Goal: Task Accomplishment & Management: Manage account settings

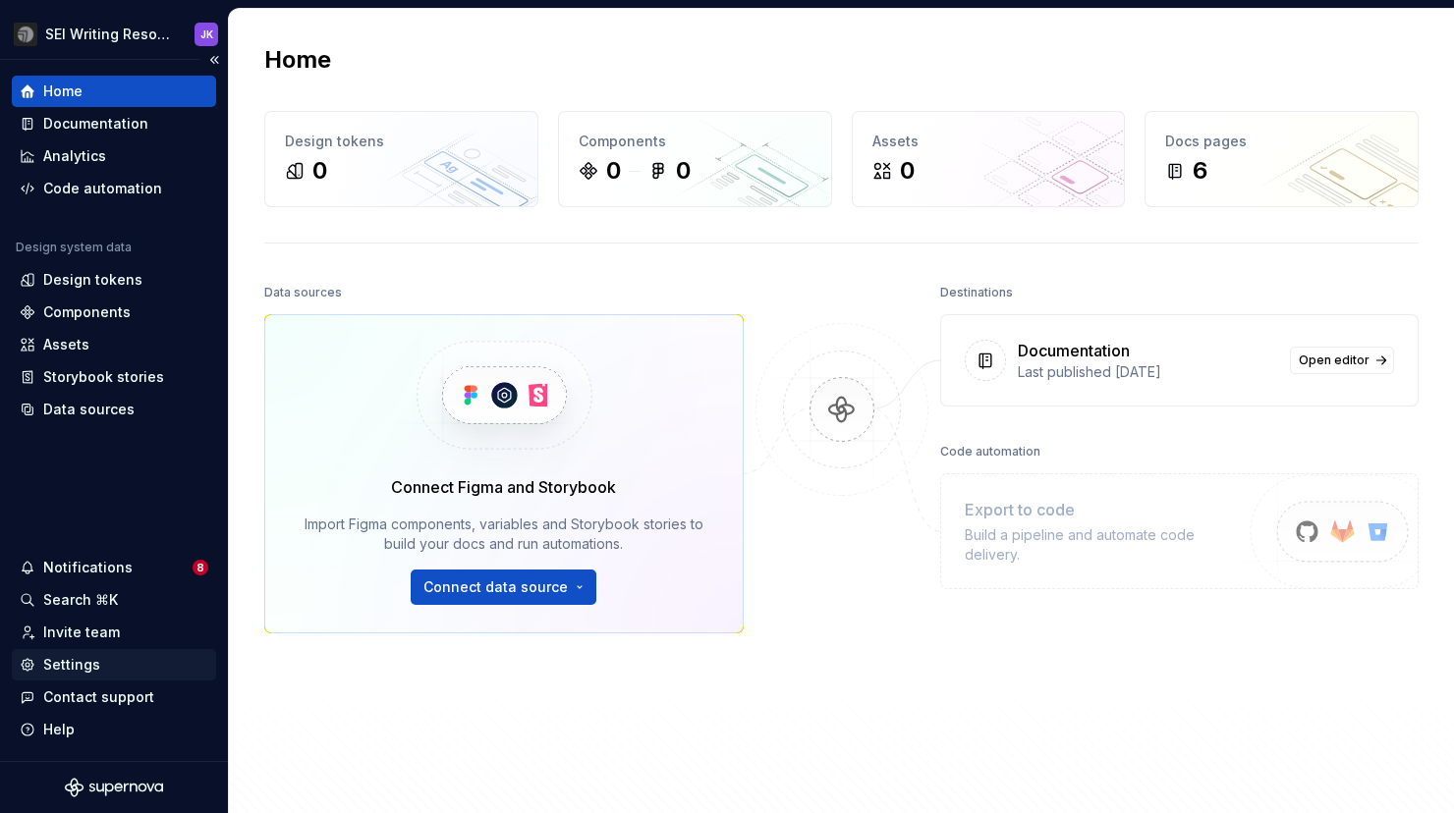
click at [73, 671] on div "Settings" at bounding box center [71, 665] width 57 height 20
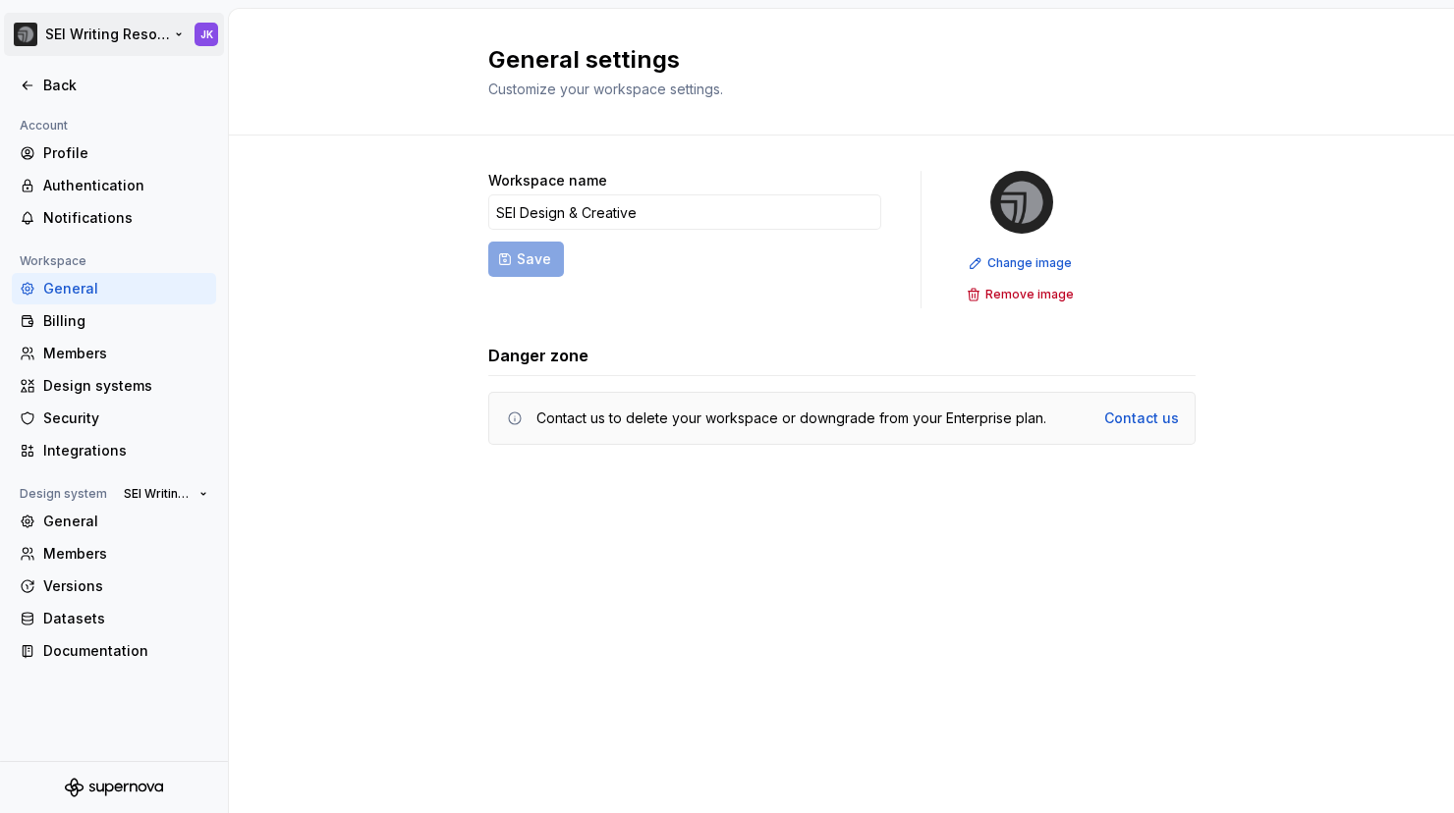
click at [178, 35] on html "SEI Writing Resources JK Back Account Profile Authentication Notifications Work…" at bounding box center [727, 406] width 1454 height 813
click at [369, 302] on html "SEI Writing Resources JK Back Account Profile Authentication Notifications Work…" at bounding box center [727, 406] width 1454 height 813
click at [137, 348] on div "Members" at bounding box center [125, 354] width 165 height 20
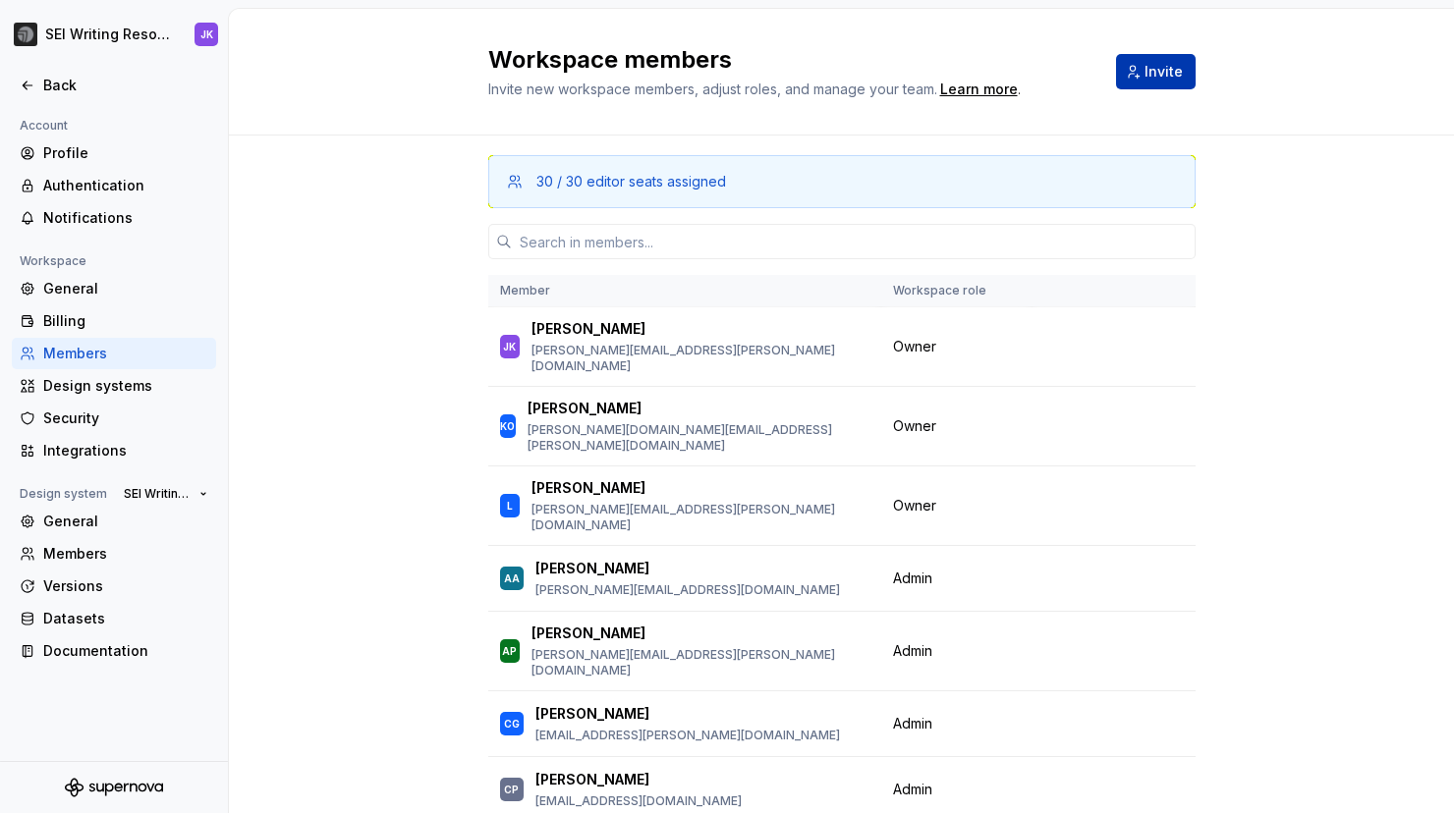
click at [1153, 74] on span "Invite" at bounding box center [1163, 72] width 38 height 20
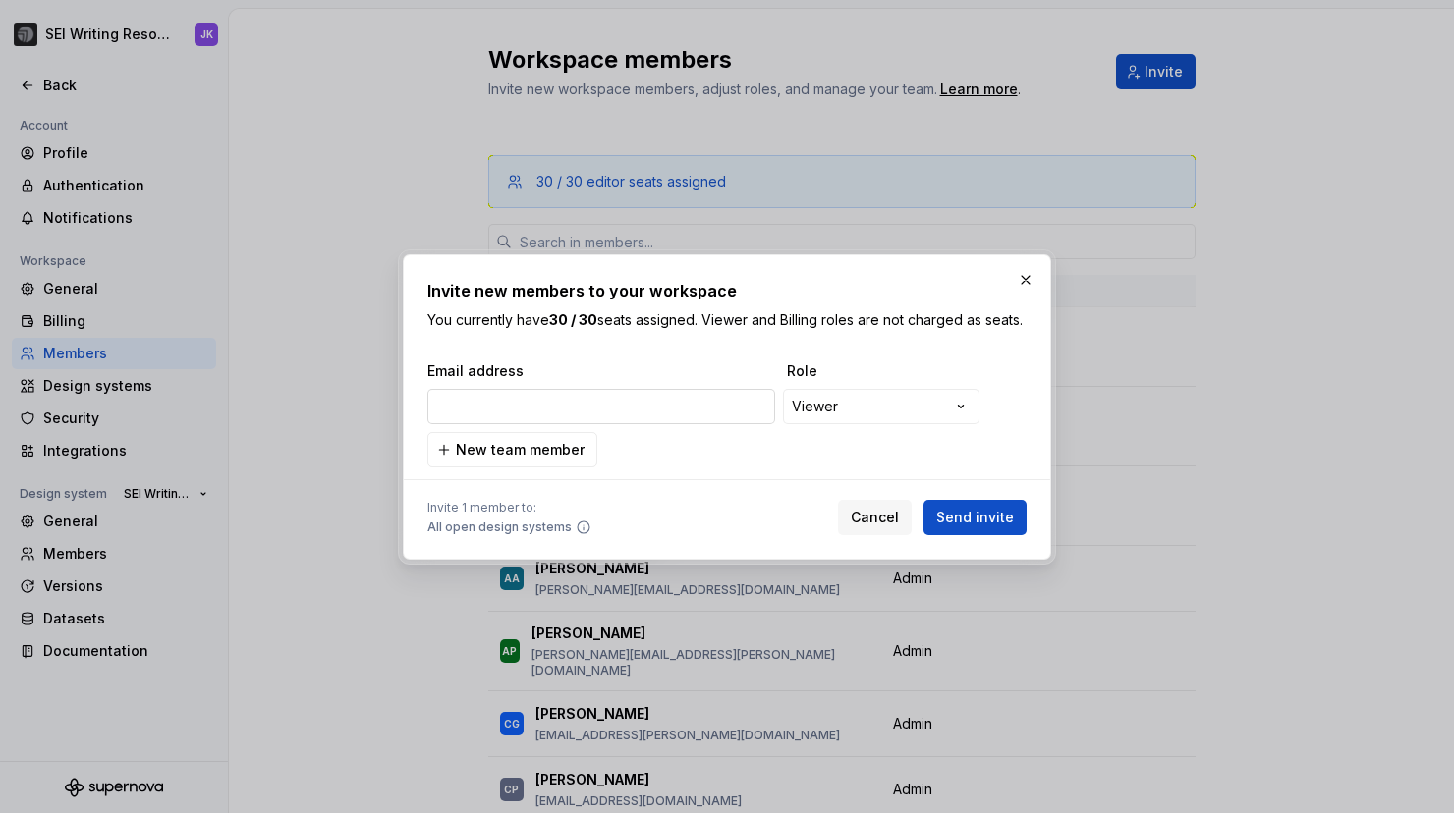
type input "[PERSON_NAME][EMAIL_ADDRESS][PERSON_NAME][DOMAIN_NAME]"
click at [948, 516] on button "Send invite" at bounding box center [974, 517] width 103 height 35
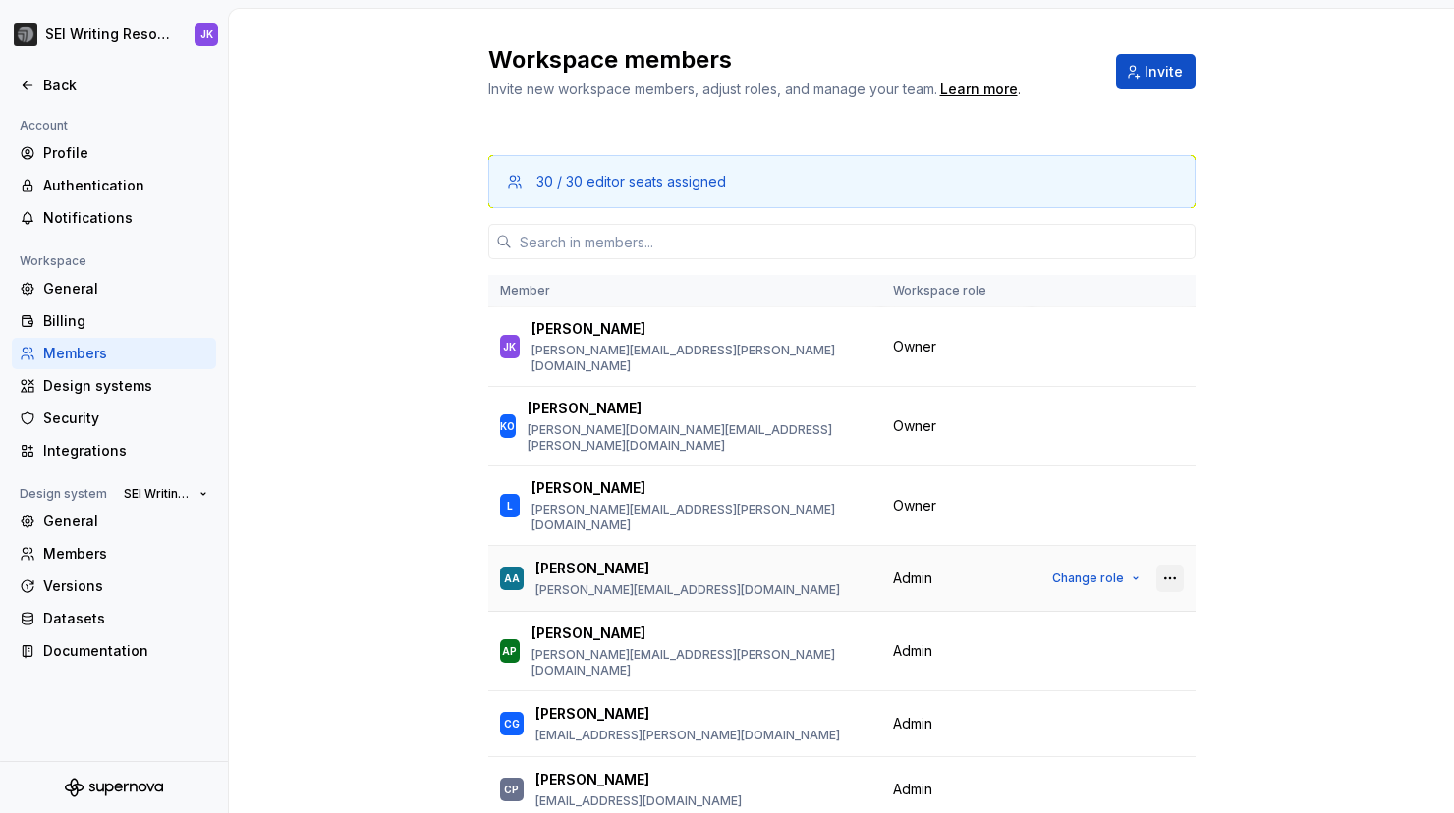
click at [1168, 565] on button "button" at bounding box center [1170, 579] width 28 height 28
click at [1100, 584] on div "Remove from workspace" at bounding box center [1050, 576] width 170 height 20
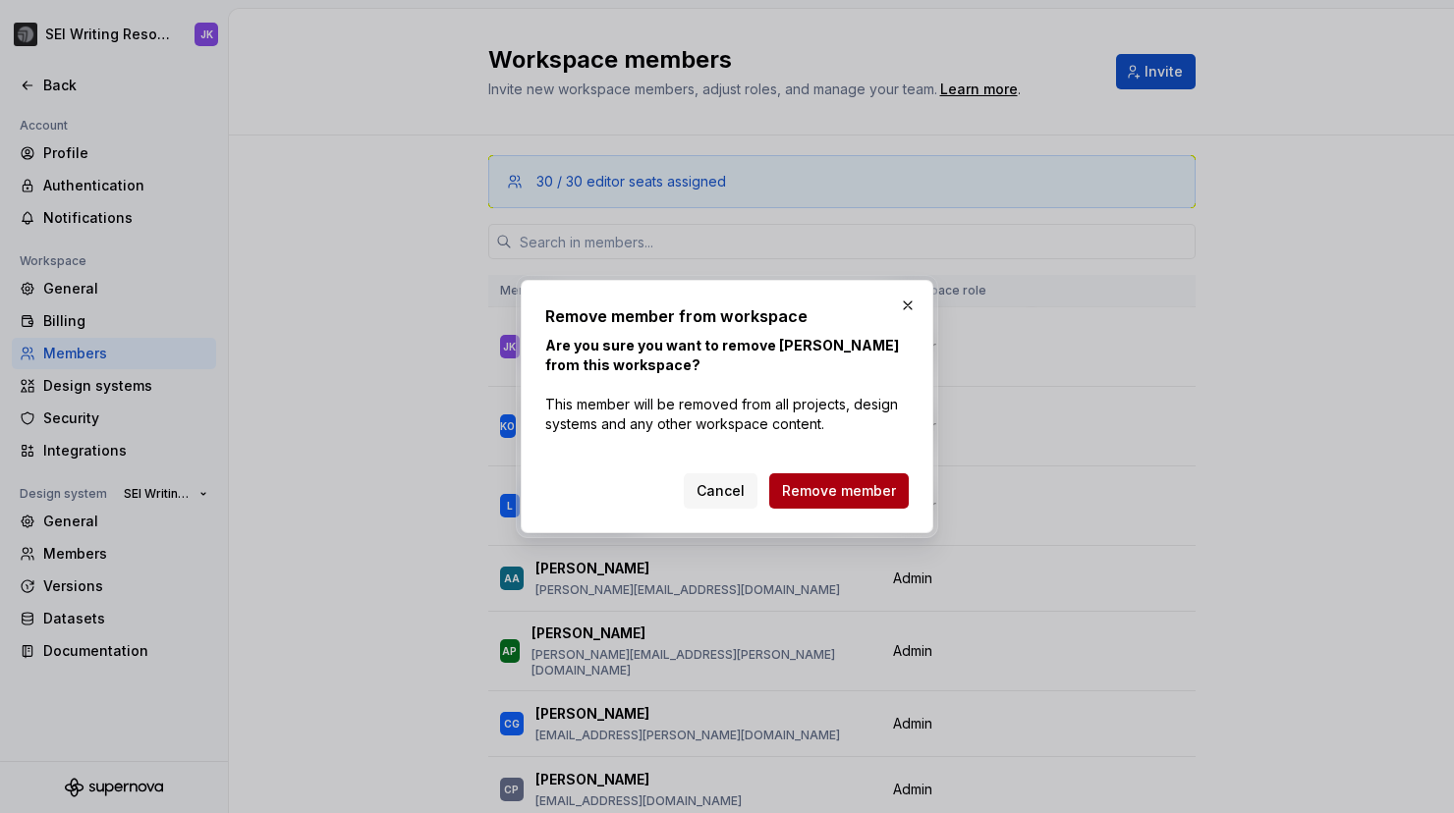
click at [857, 493] on span "Remove member" at bounding box center [839, 491] width 114 height 20
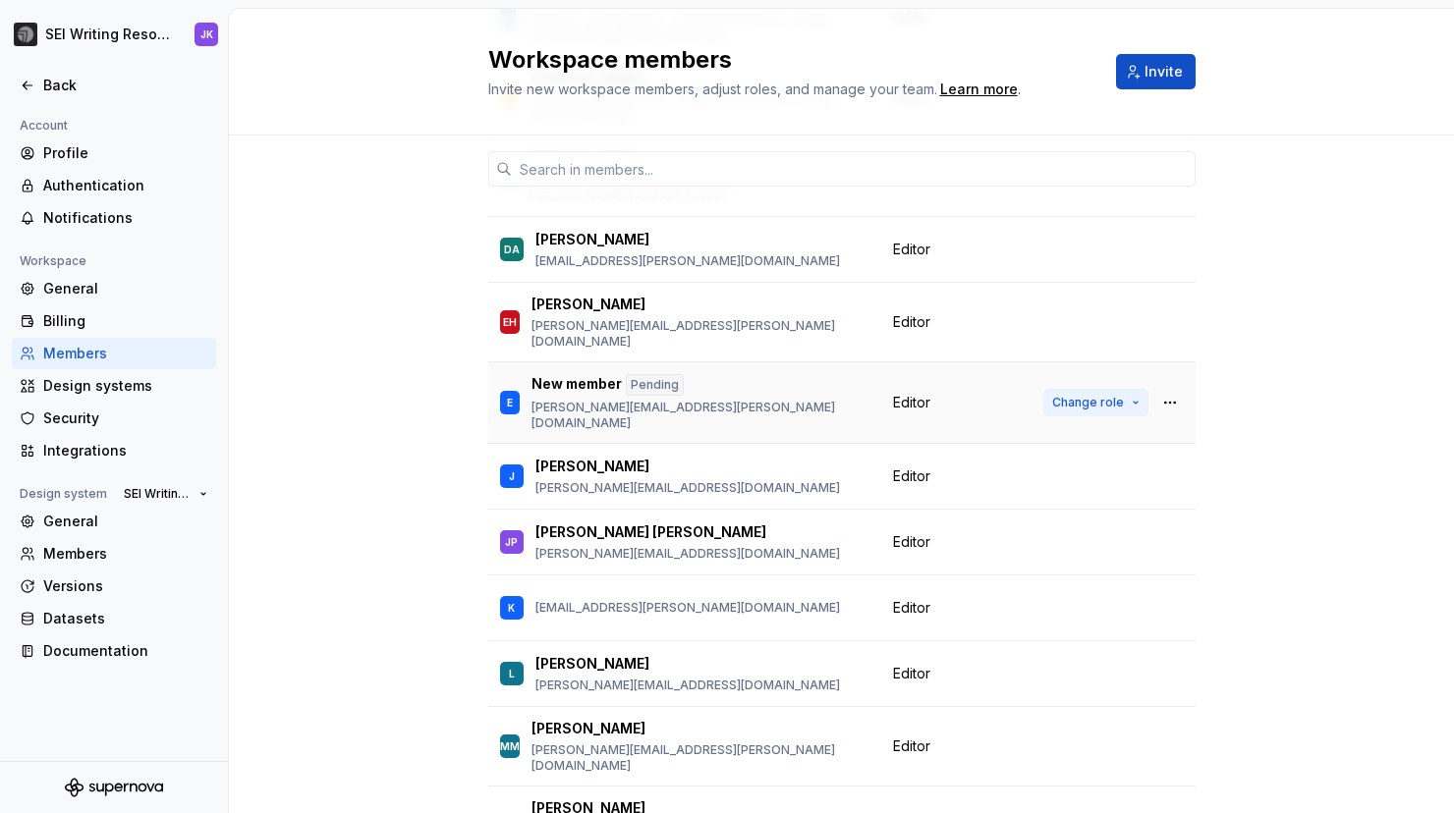
scroll to position [1114, 0]
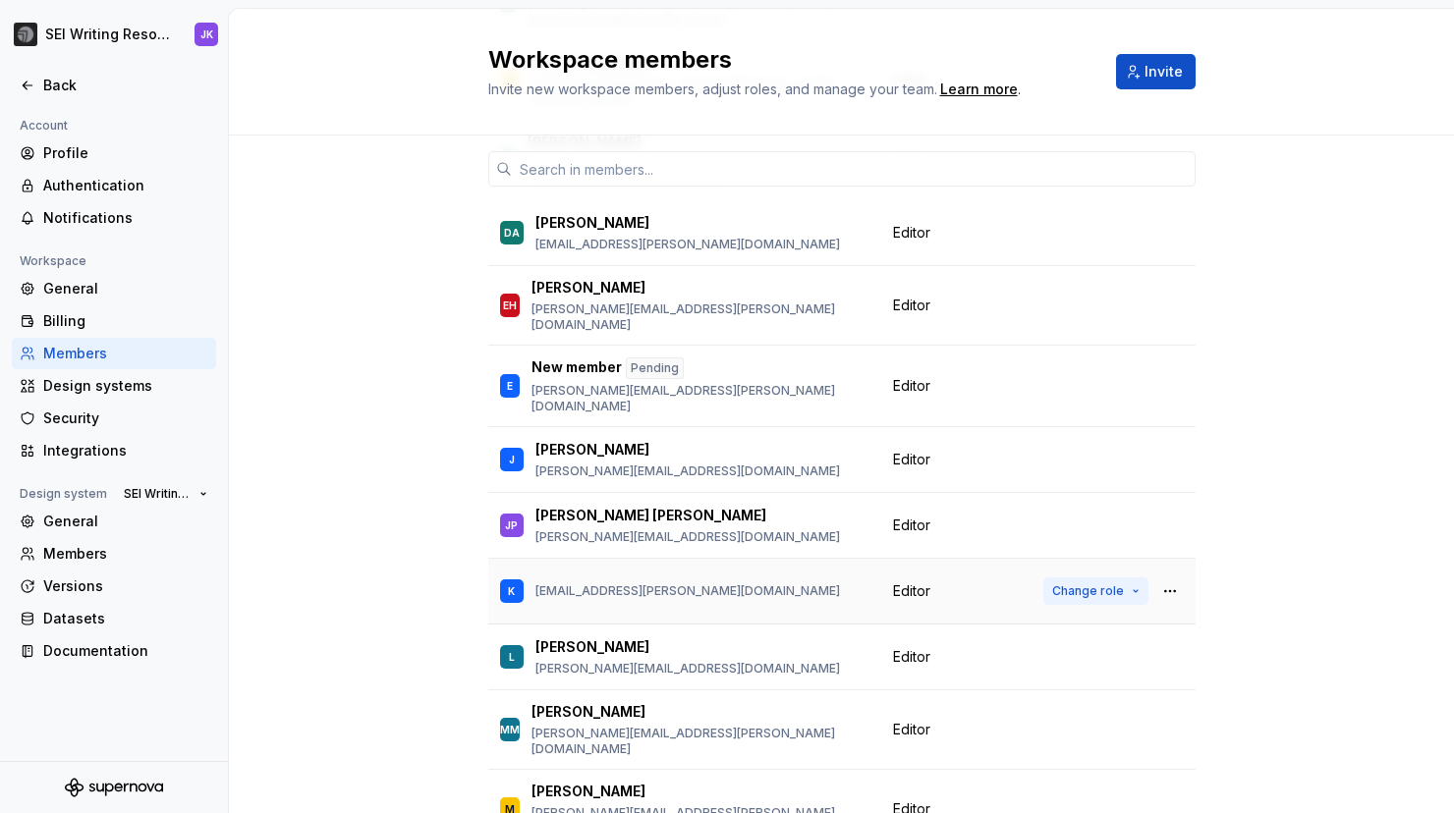
click at [1120, 583] on span "Change role" at bounding box center [1088, 591] width 72 height 16
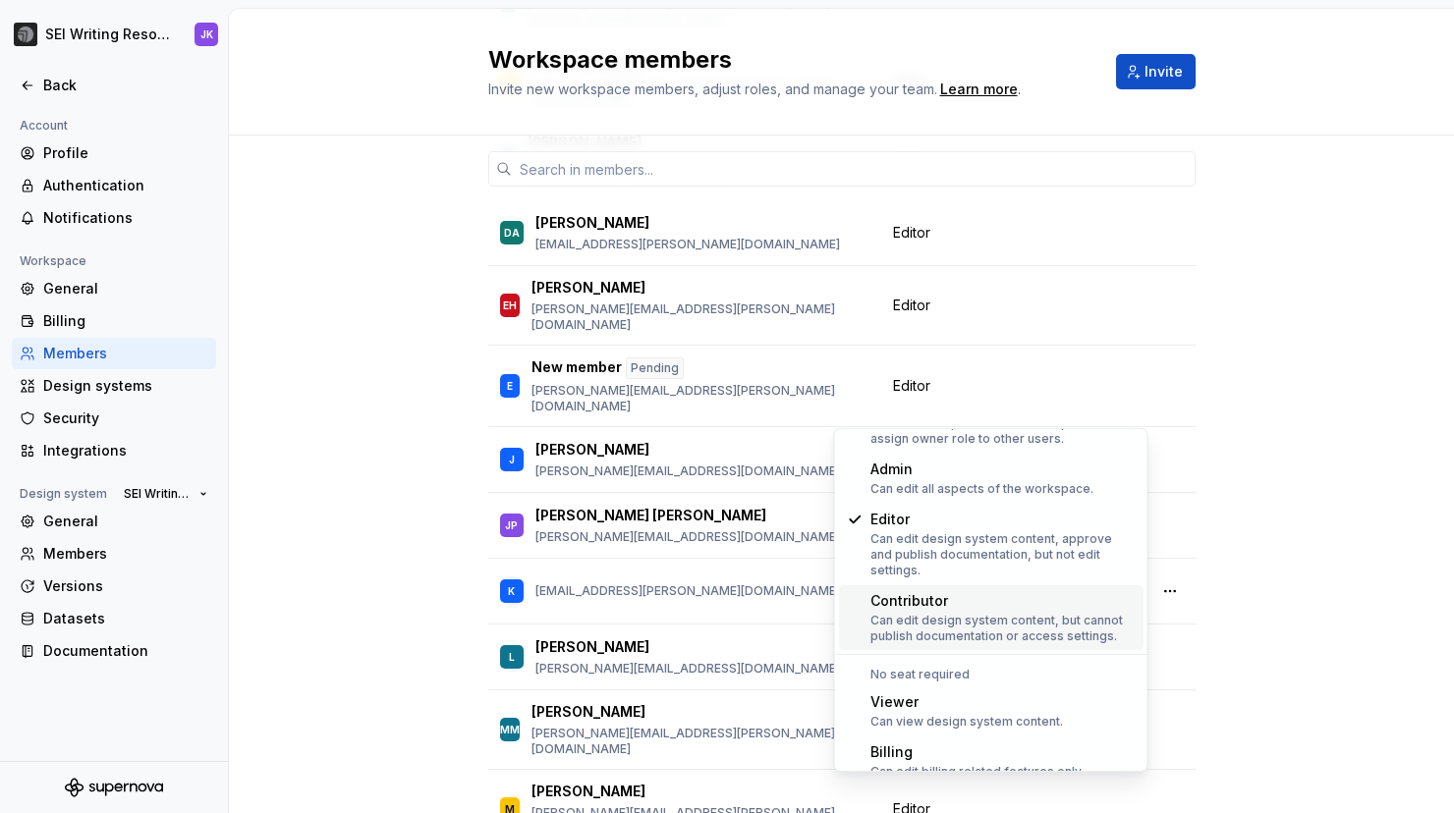
scroll to position [76, 0]
click at [906, 689] on div "Viewer" at bounding box center [966, 699] width 193 height 20
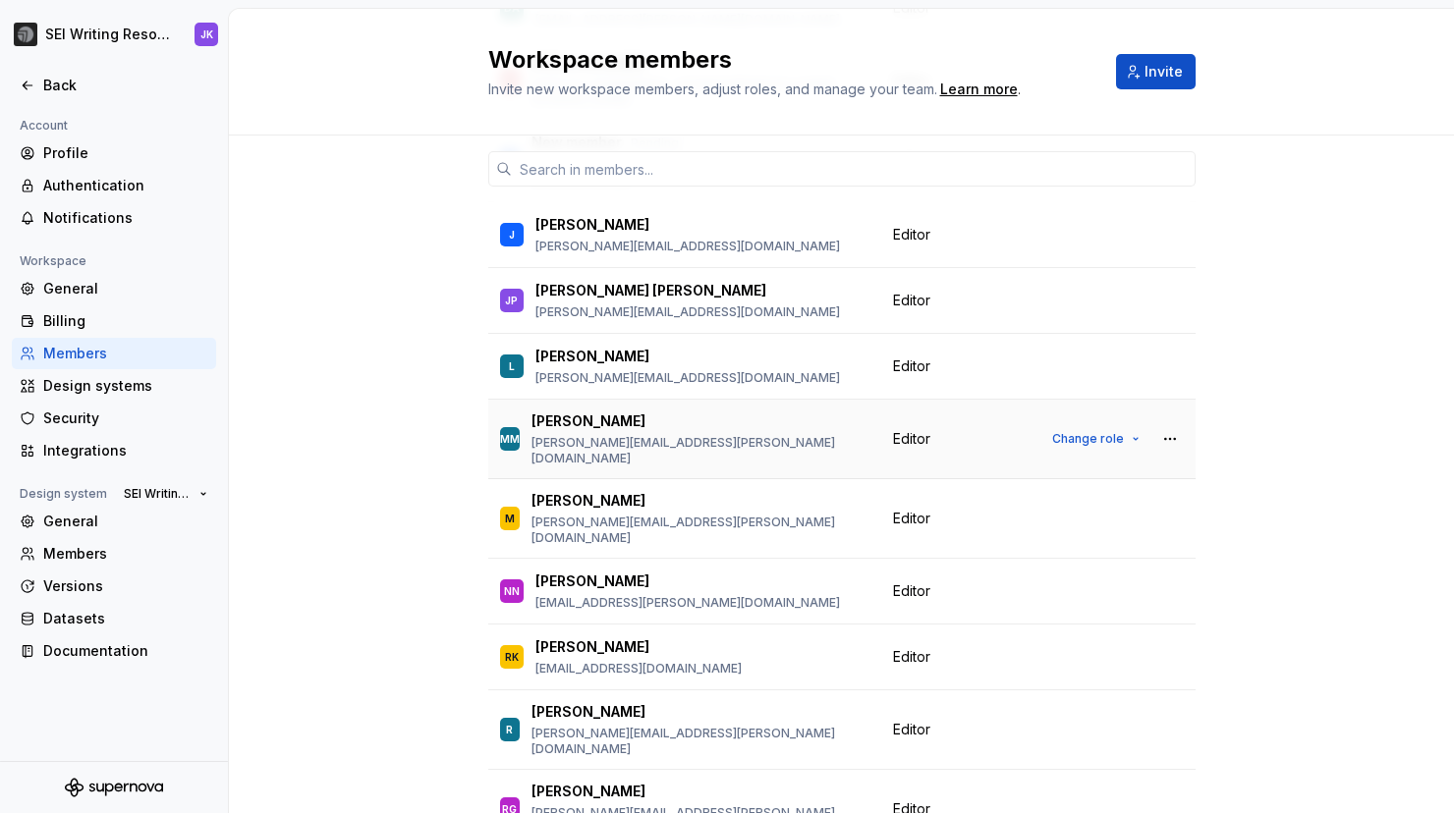
scroll to position [1340, 0]
click at [1089, 642] on button "Change role" at bounding box center [1095, 656] width 105 height 28
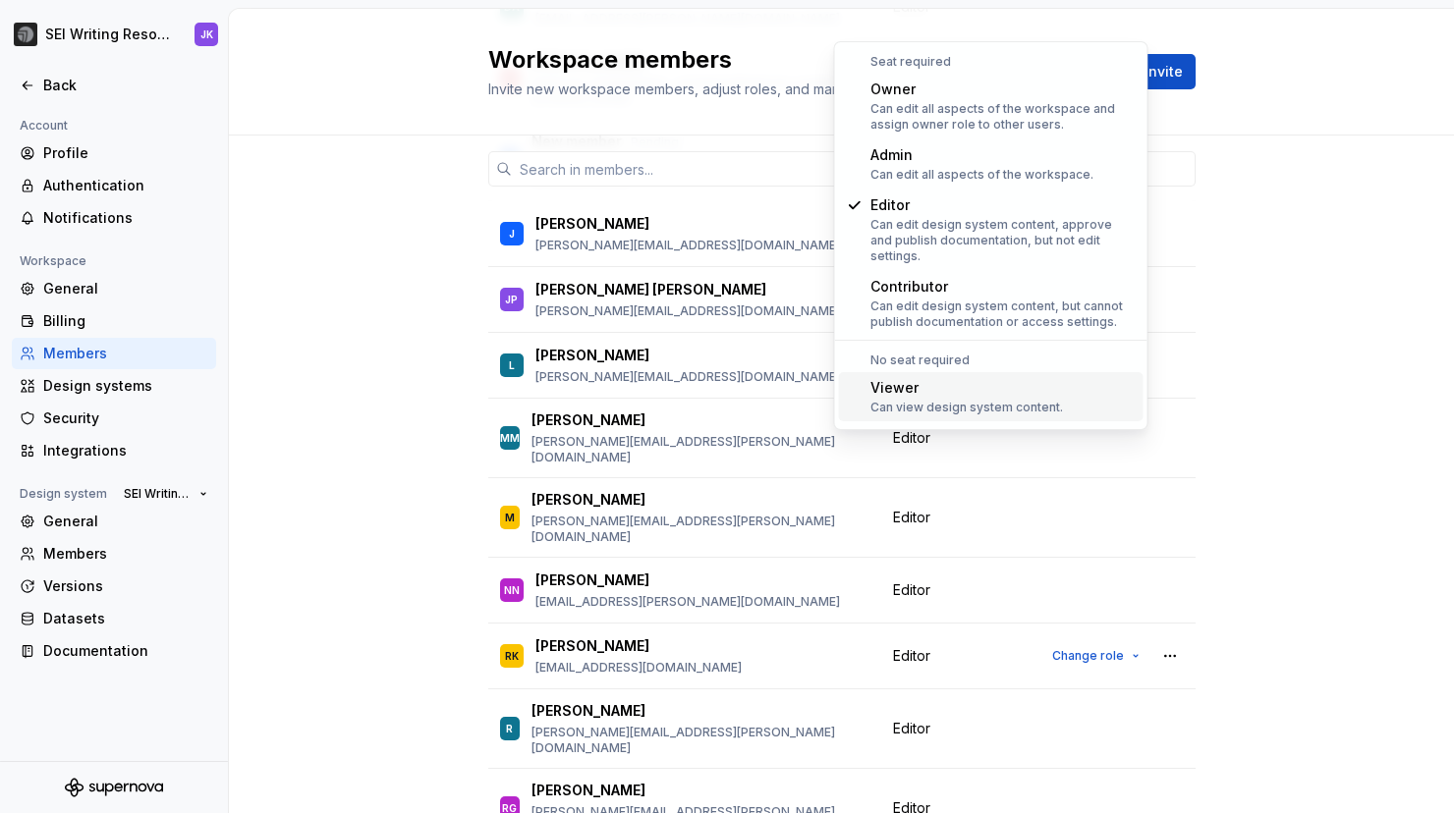
click at [1016, 378] on div "Viewer" at bounding box center [966, 388] width 193 height 20
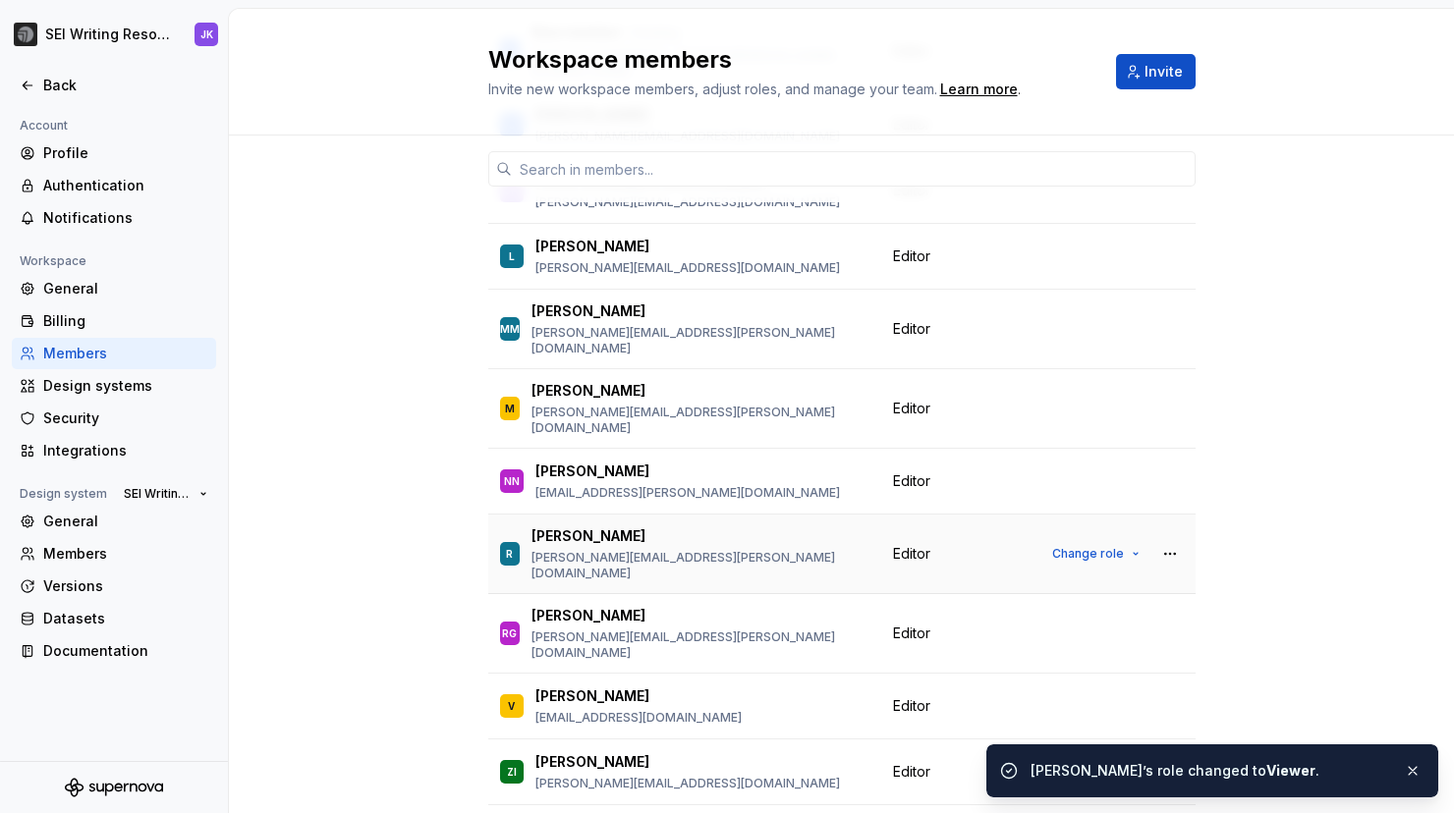
scroll to position [1460, 0]
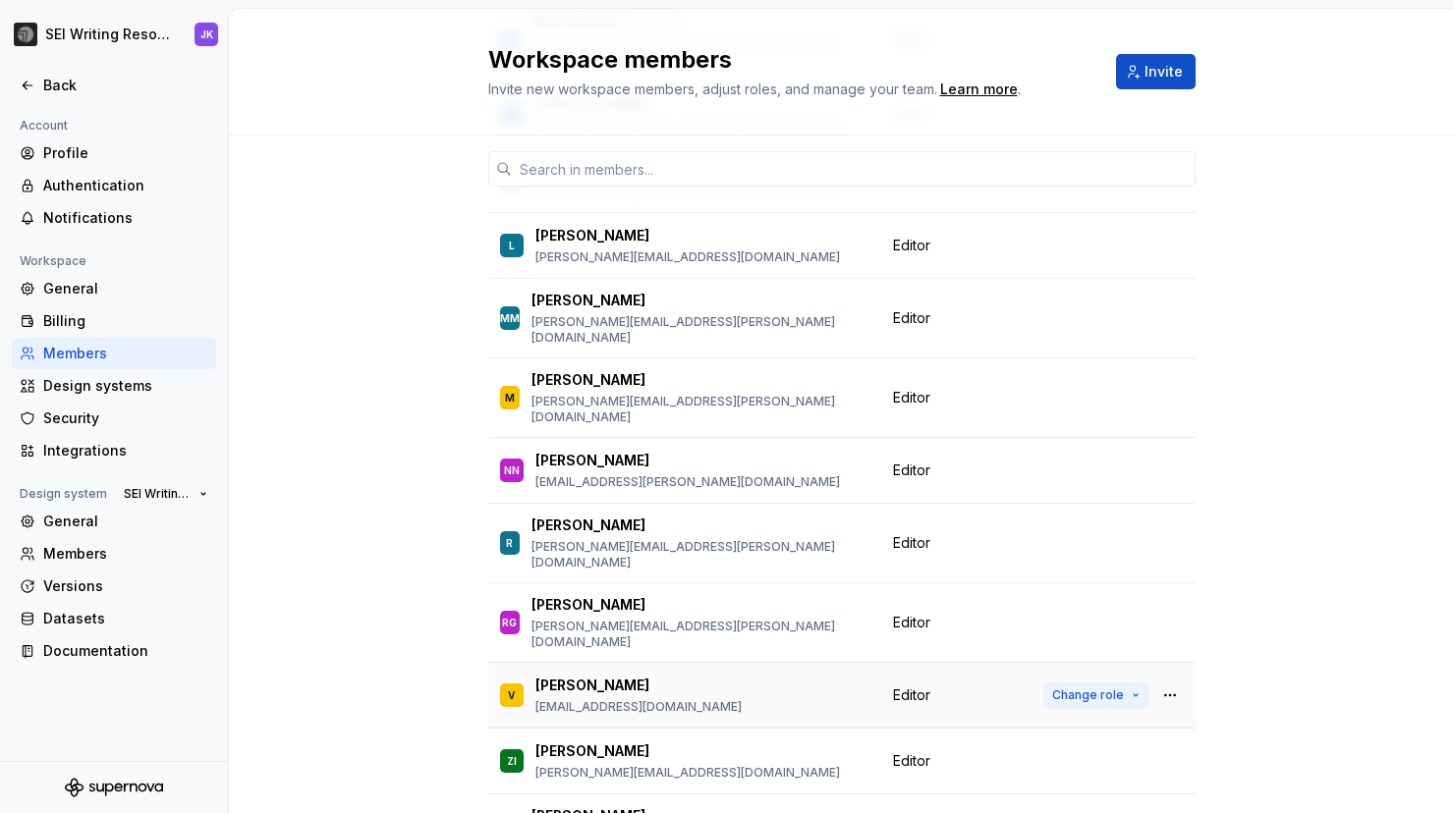
click at [1082, 688] on span "Change role" at bounding box center [1088, 696] width 72 height 16
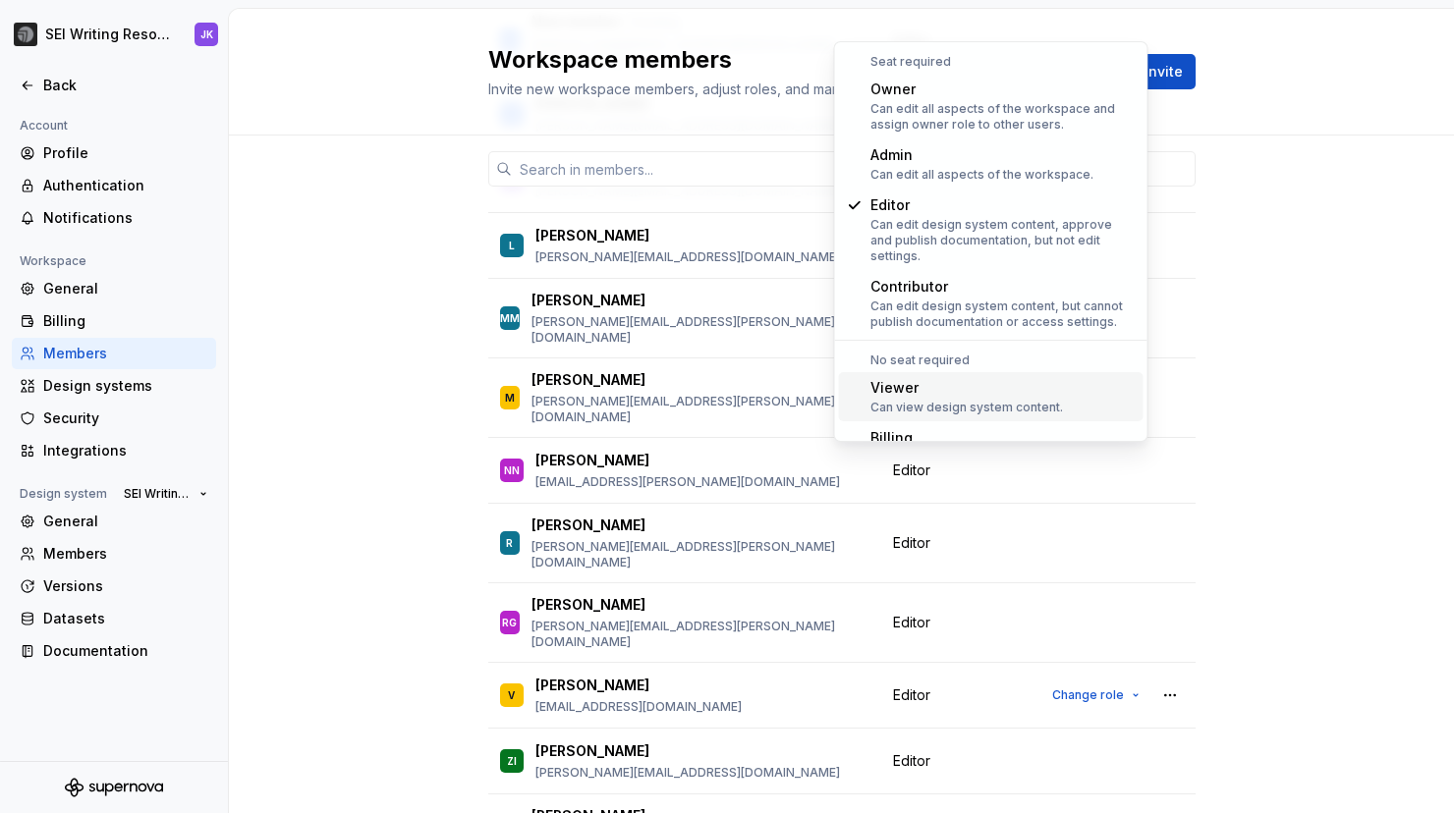
click at [1001, 378] on div "Viewer" at bounding box center [966, 388] width 193 height 20
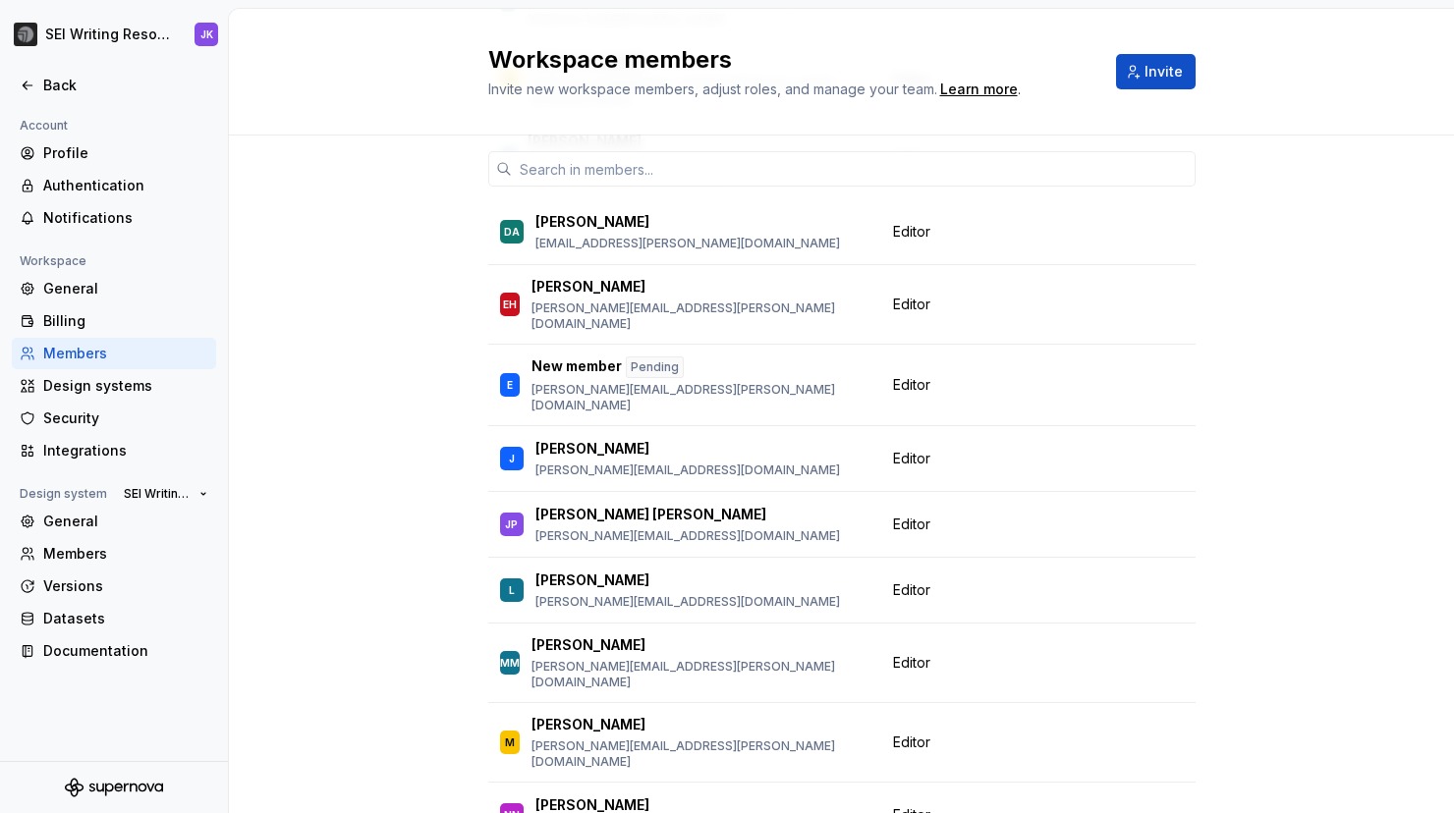
scroll to position [1114, 0]
click at [1106, 736] on span "Change role" at bounding box center [1088, 744] width 72 height 16
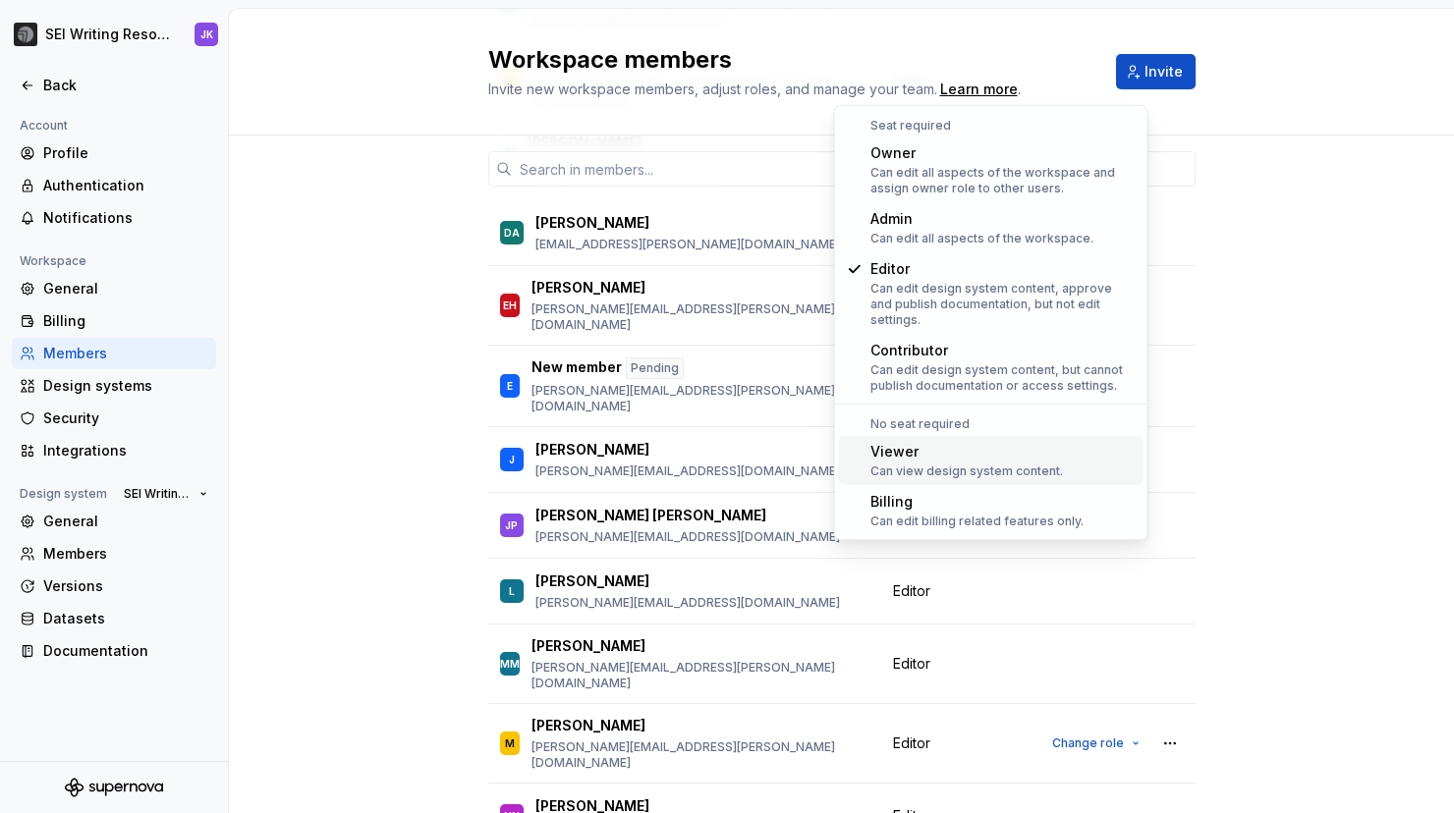
click at [1071, 453] on div "Viewer Can view design system content." at bounding box center [1002, 460] width 265 height 37
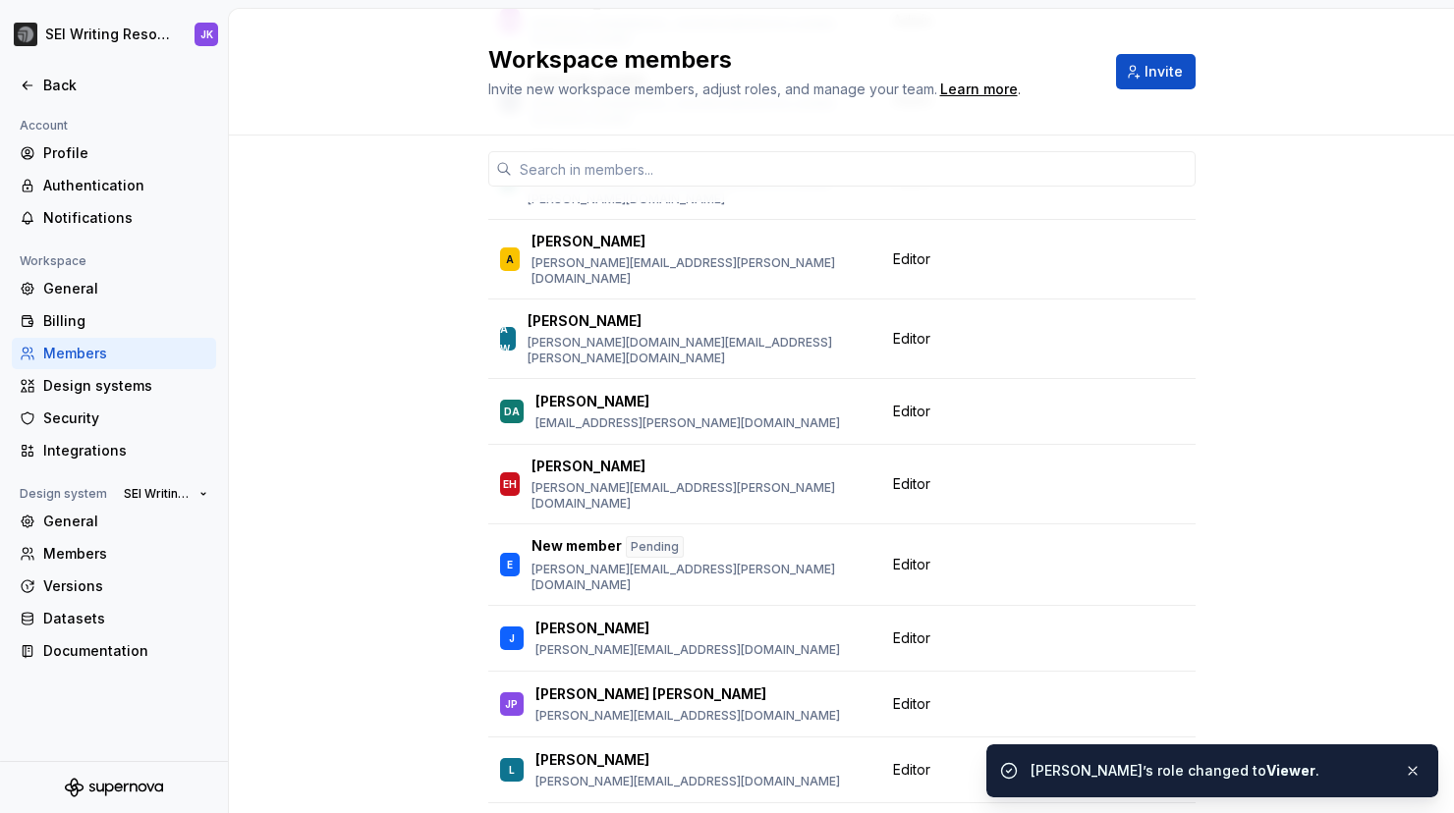
scroll to position [933, 0]
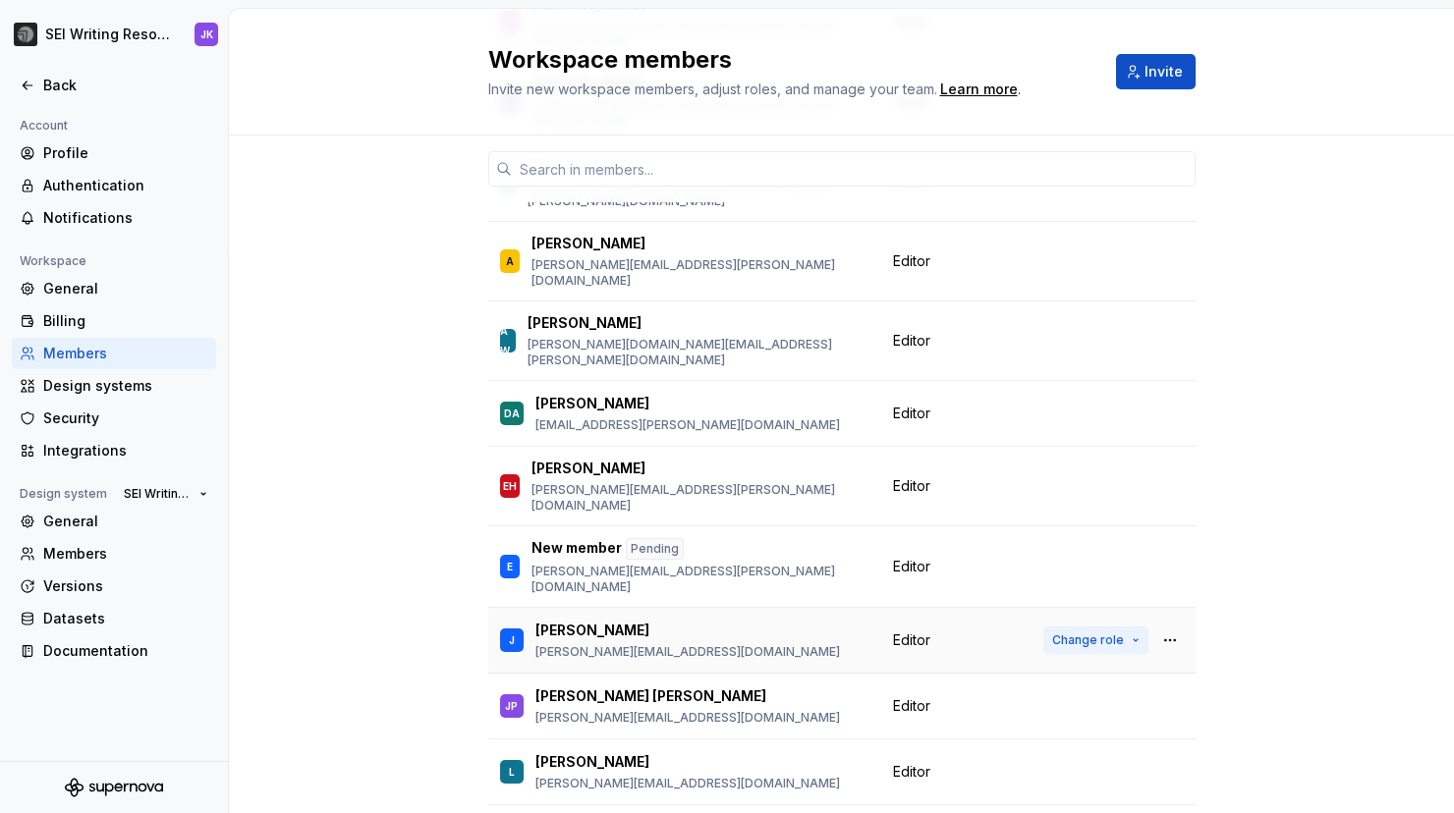
click at [1084, 633] on span "Change role" at bounding box center [1088, 641] width 72 height 16
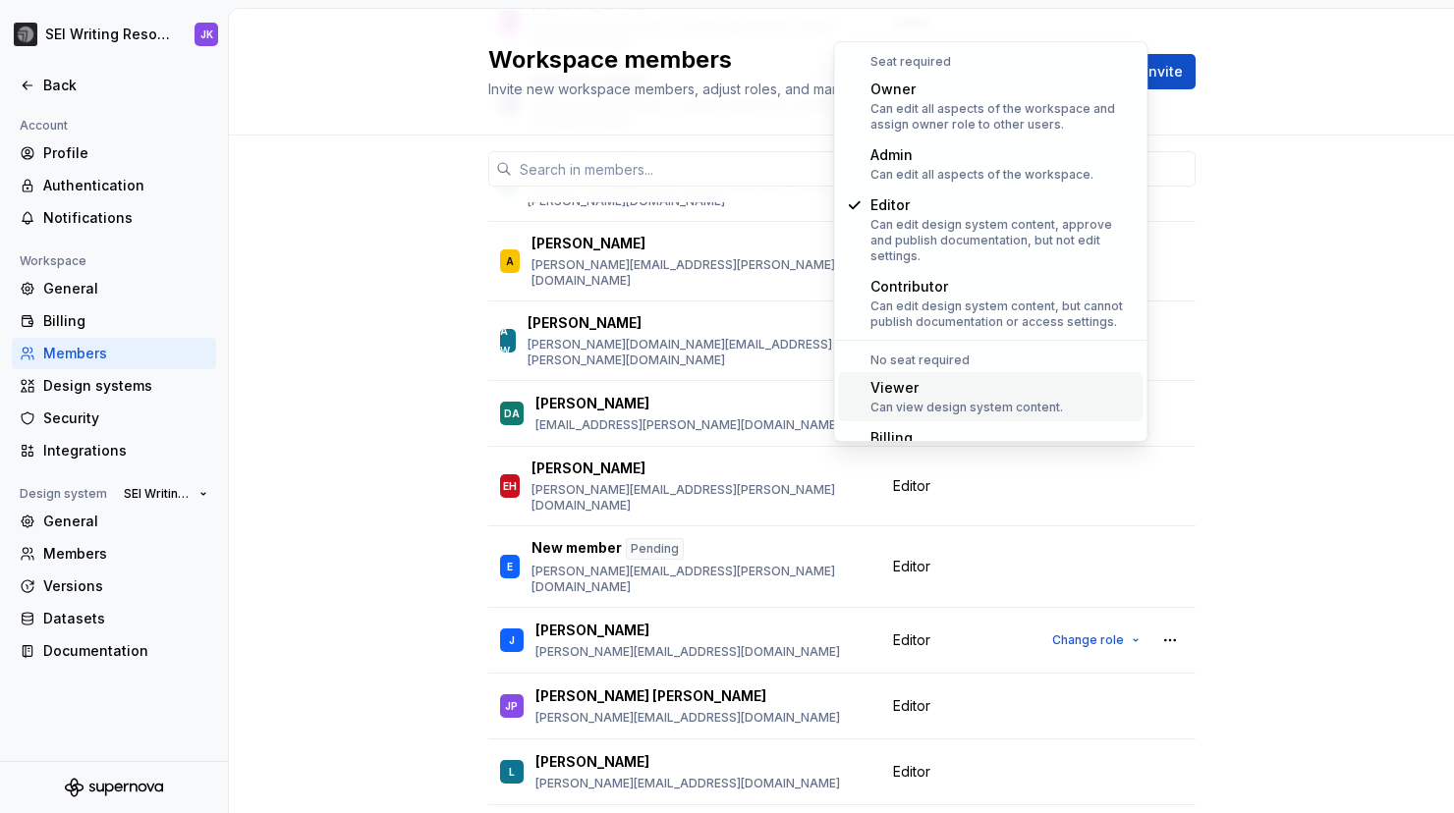
click at [1013, 378] on div "Viewer" at bounding box center [966, 388] width 193 height 20
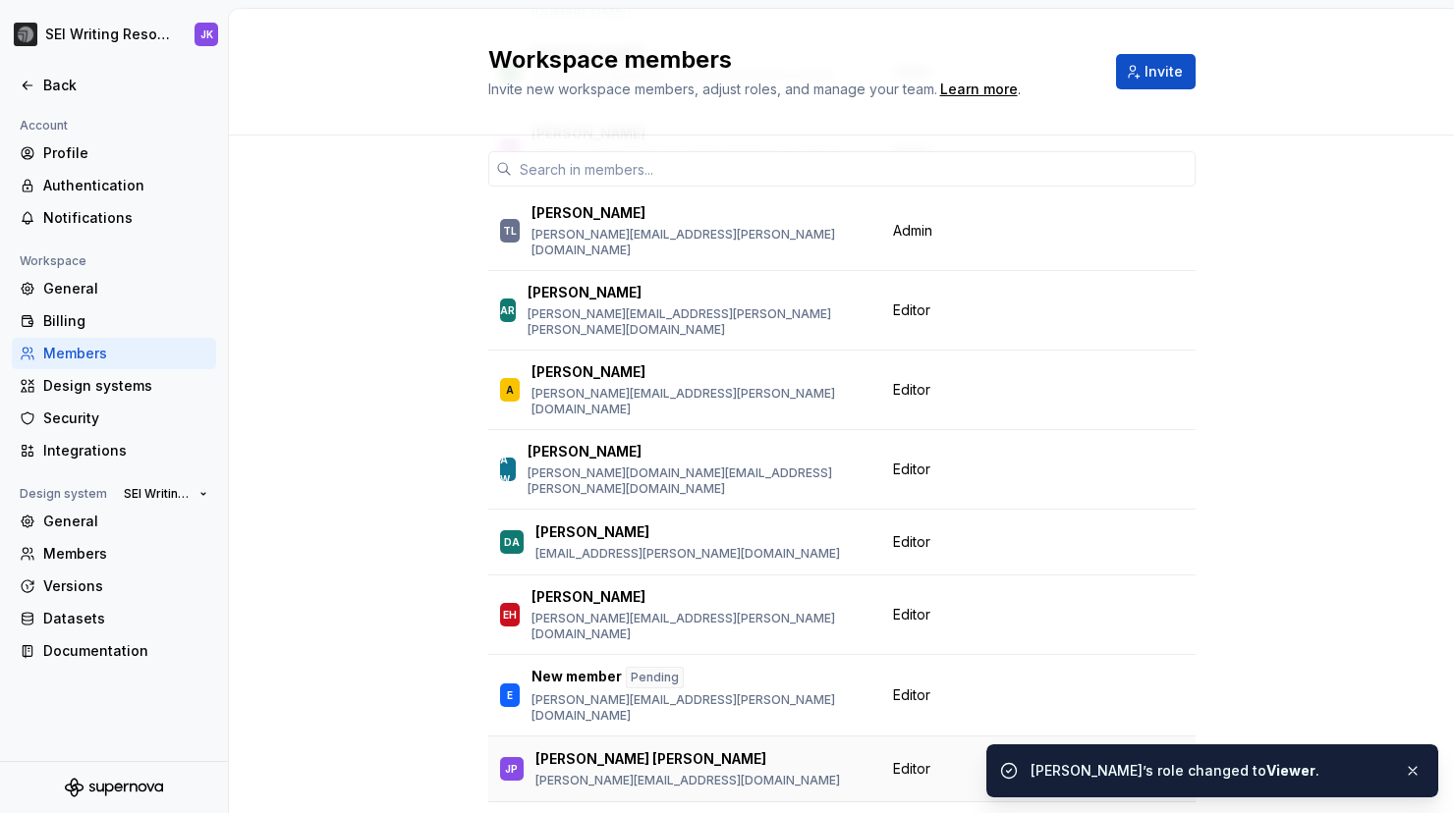
scroll to position [799, 0]
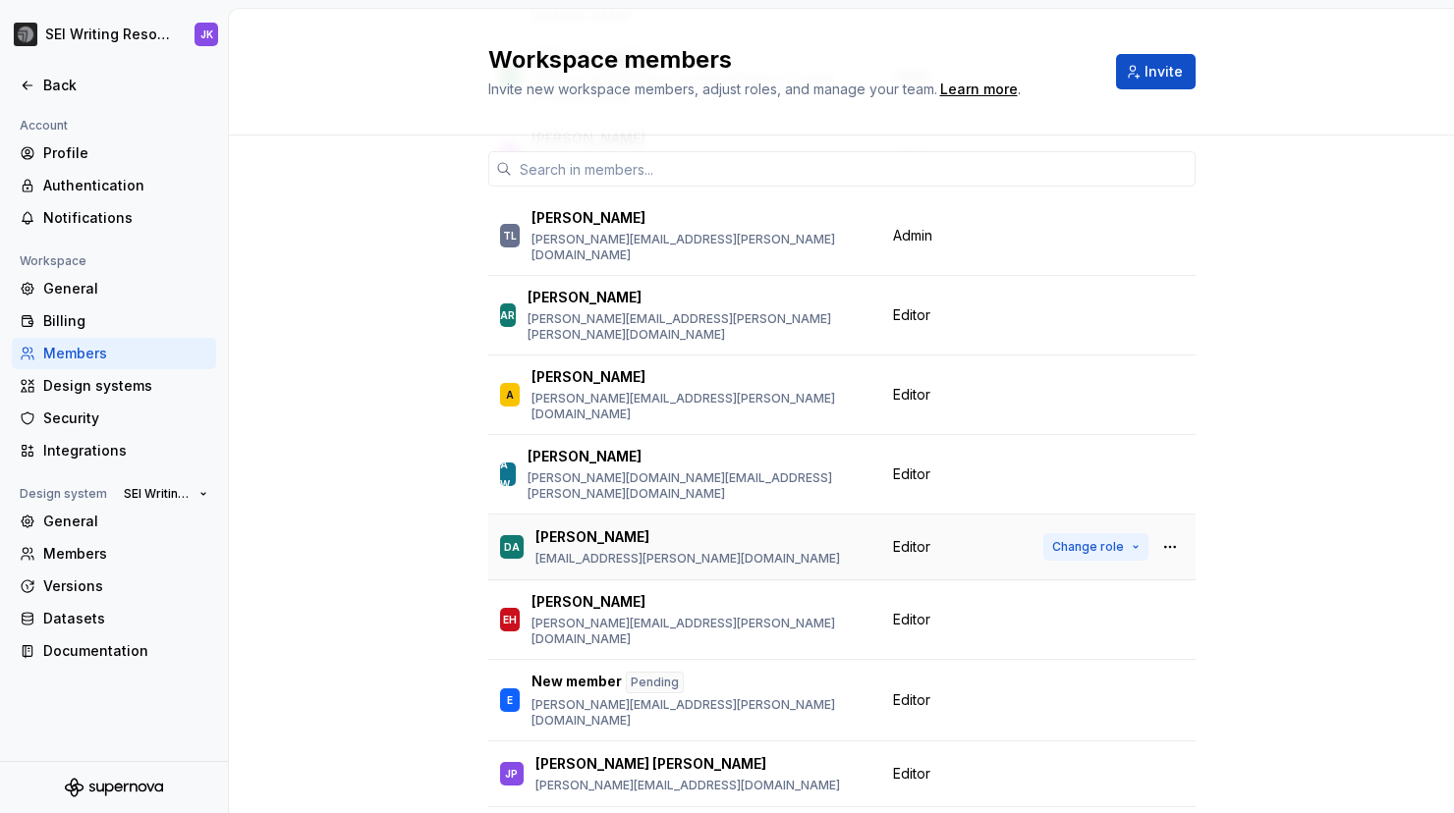
click at [1089, 539] on span "Change role" at bounding box center [1088, 547] width 72 height 16
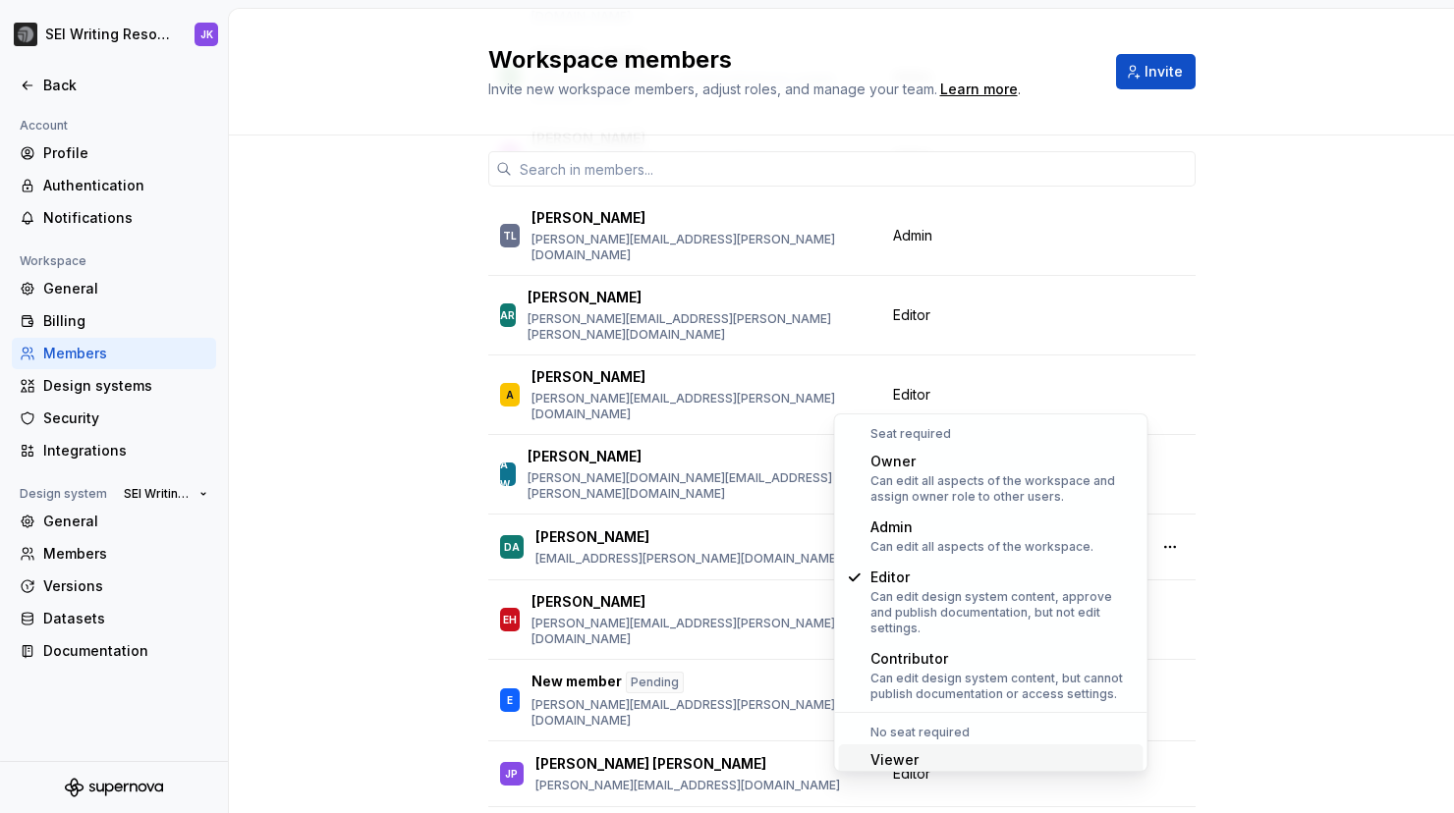
click at [938, 753] on div "Viewer" at bounding box center [966, 760] width 193 height 20
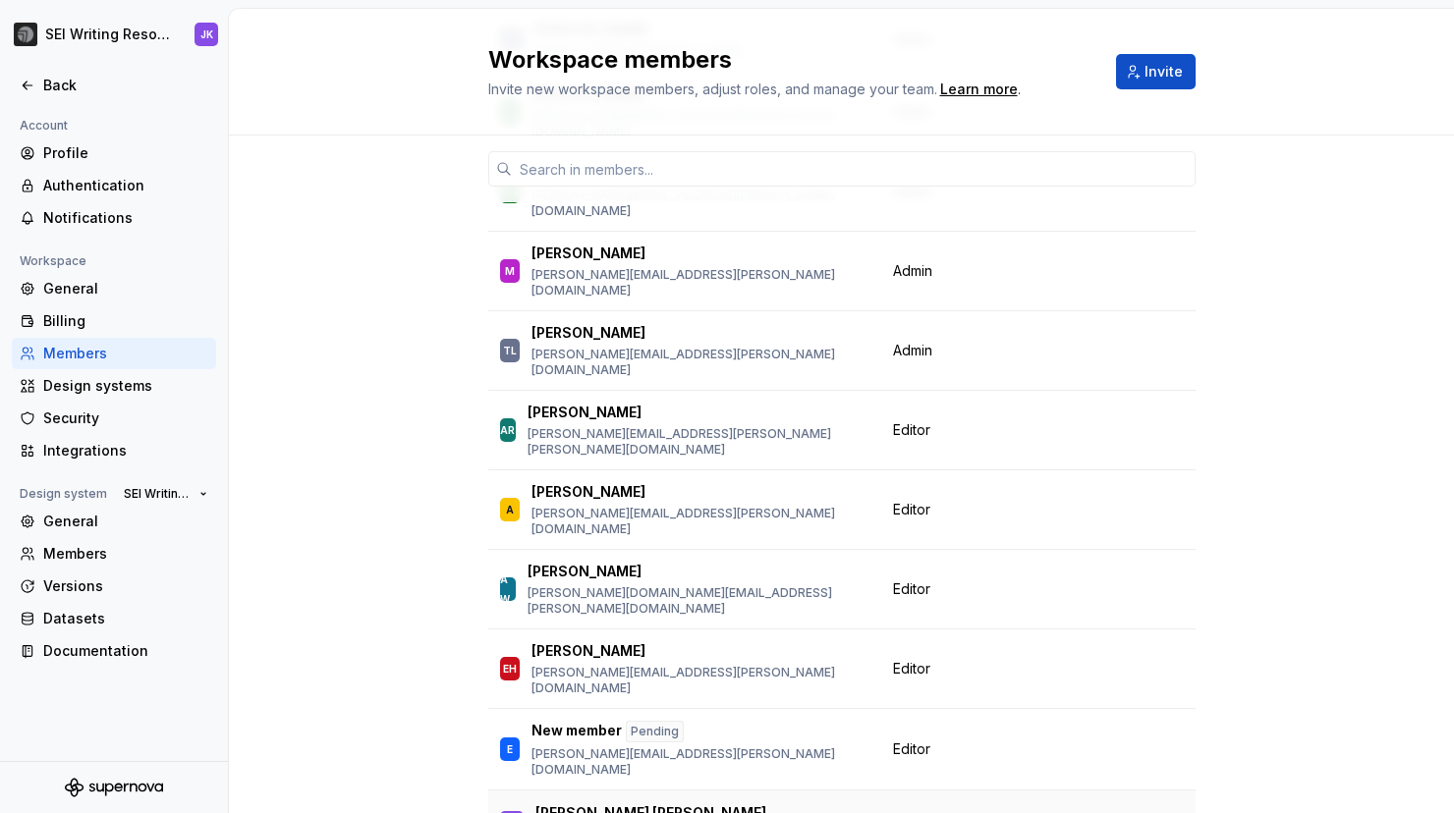
scroll to position [684, 0]
click at [1072, 423] on span "Change role" at bounding box center [1088, 431] width 72 height 16
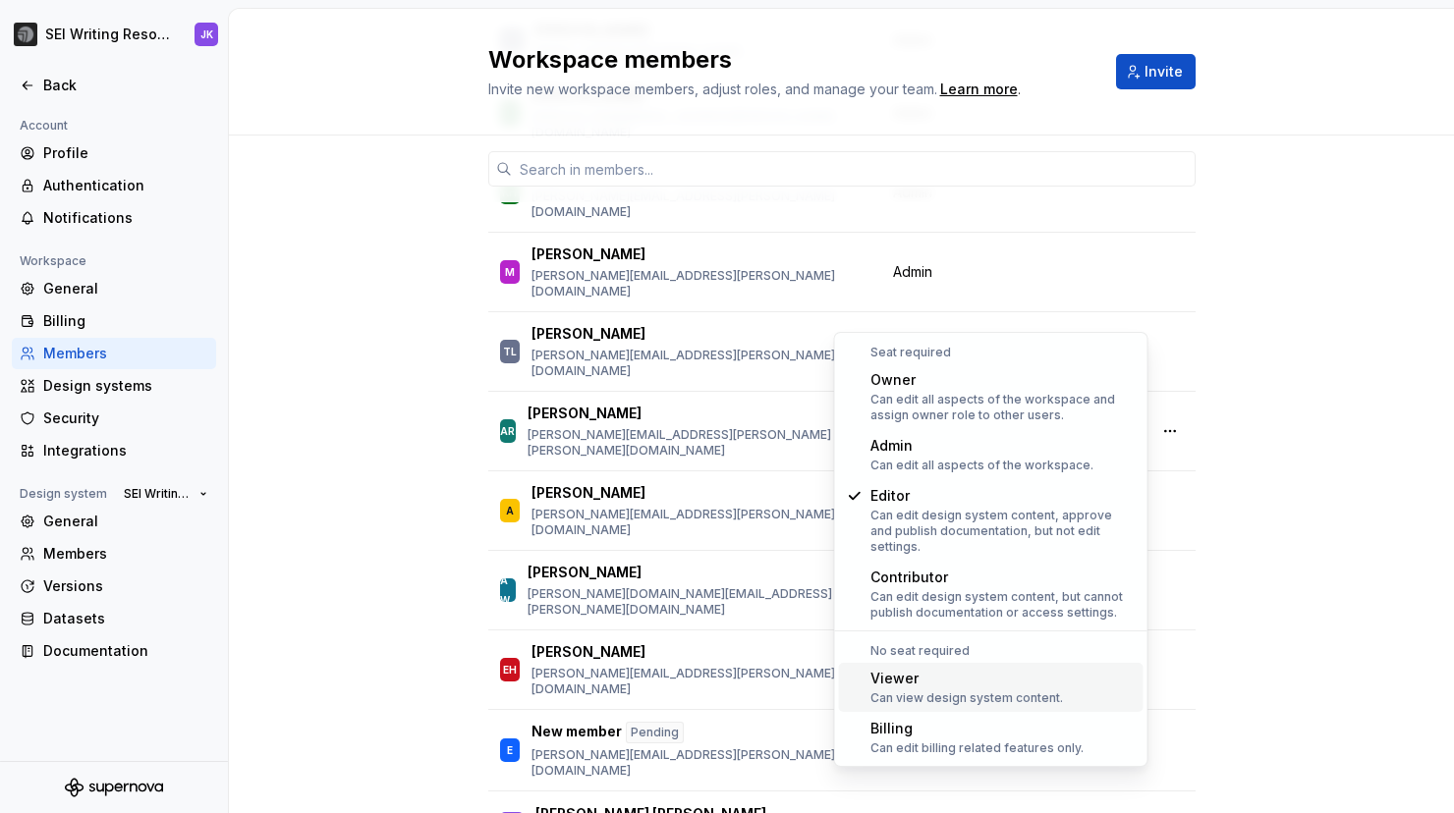
click at [991, 672] on div "Viewer" at bounding box center [966, 679] width 193 height 20
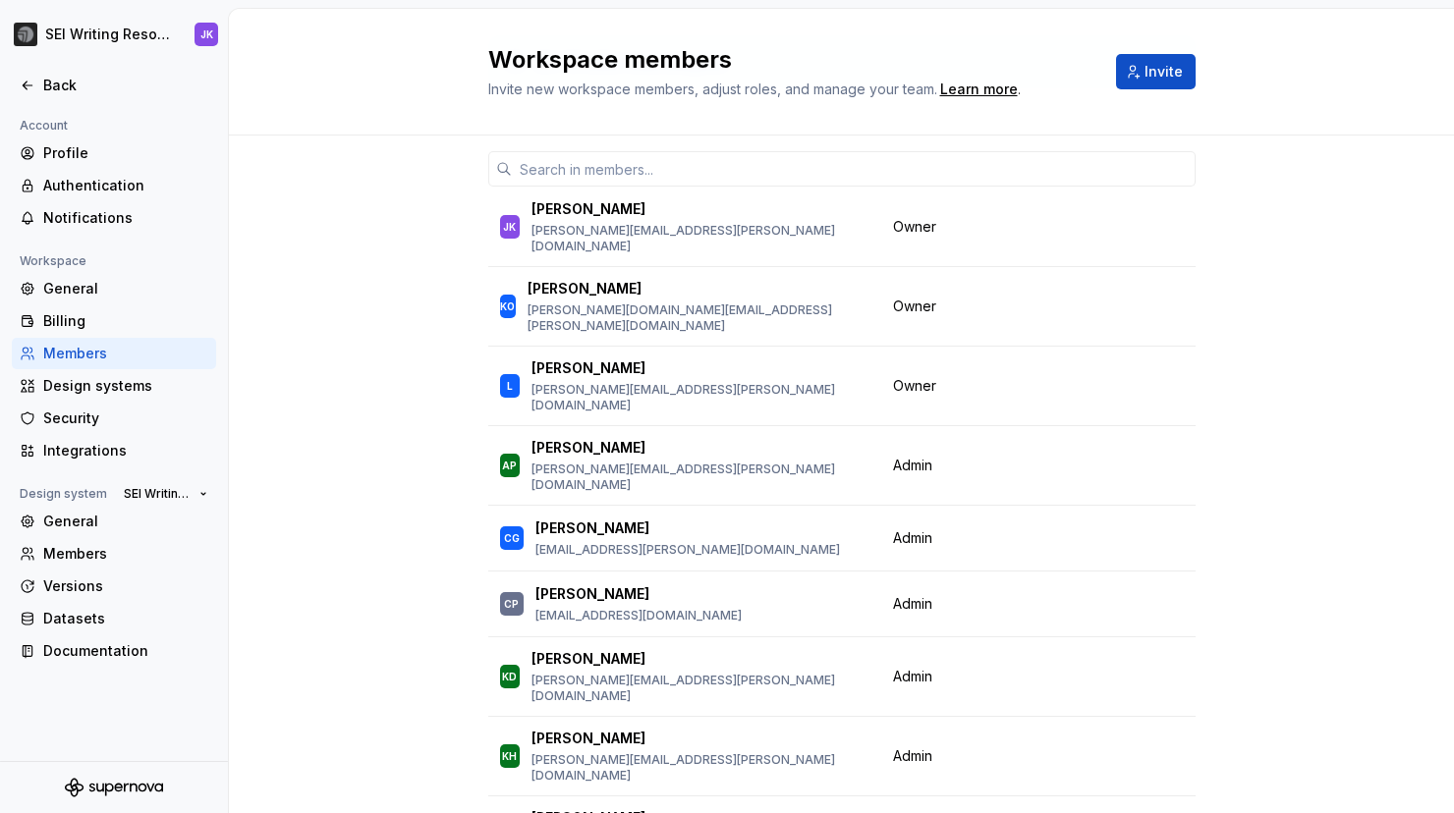
scroll to position [0, 0]
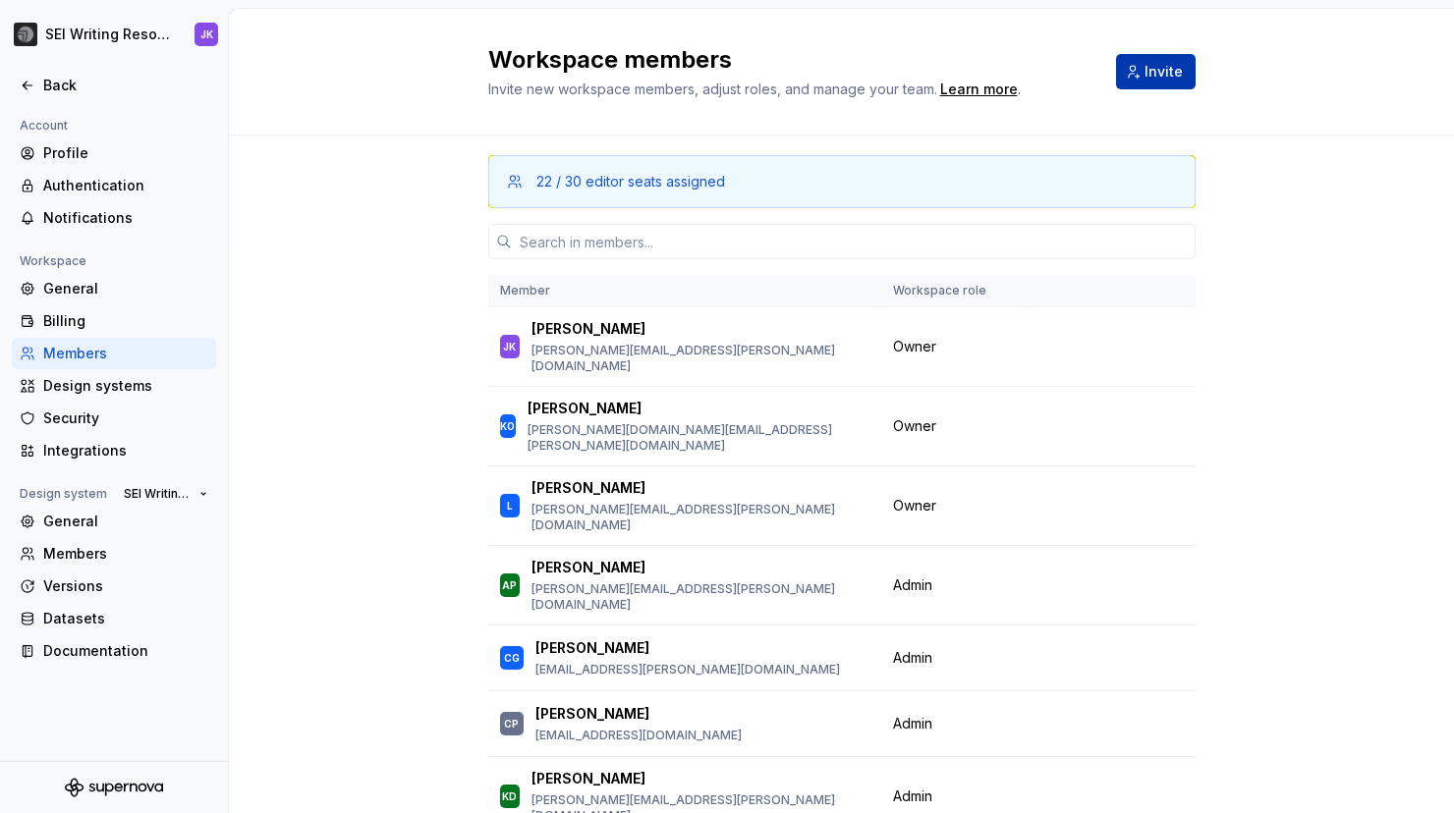
click at [1134, 80] on button "Invite" at bounding box center [1156, 71] width 80 height 35
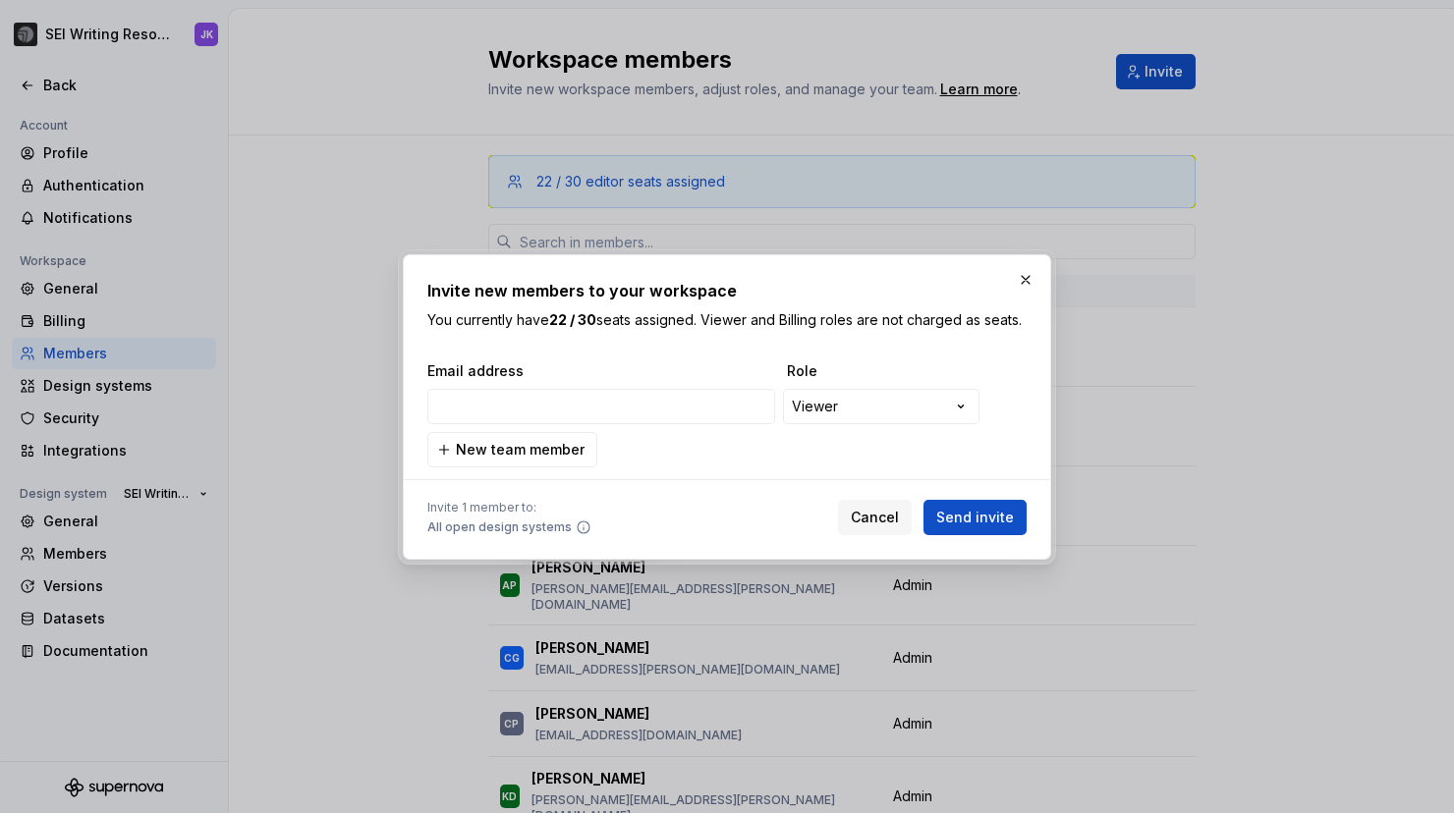
type input "[EMAIL_ADDRESS][PERSON_NAME][DOMAIN_NAME]"
click at [850, 419] on div "**********" at bounding box center [727, 406] width 1454 height 813
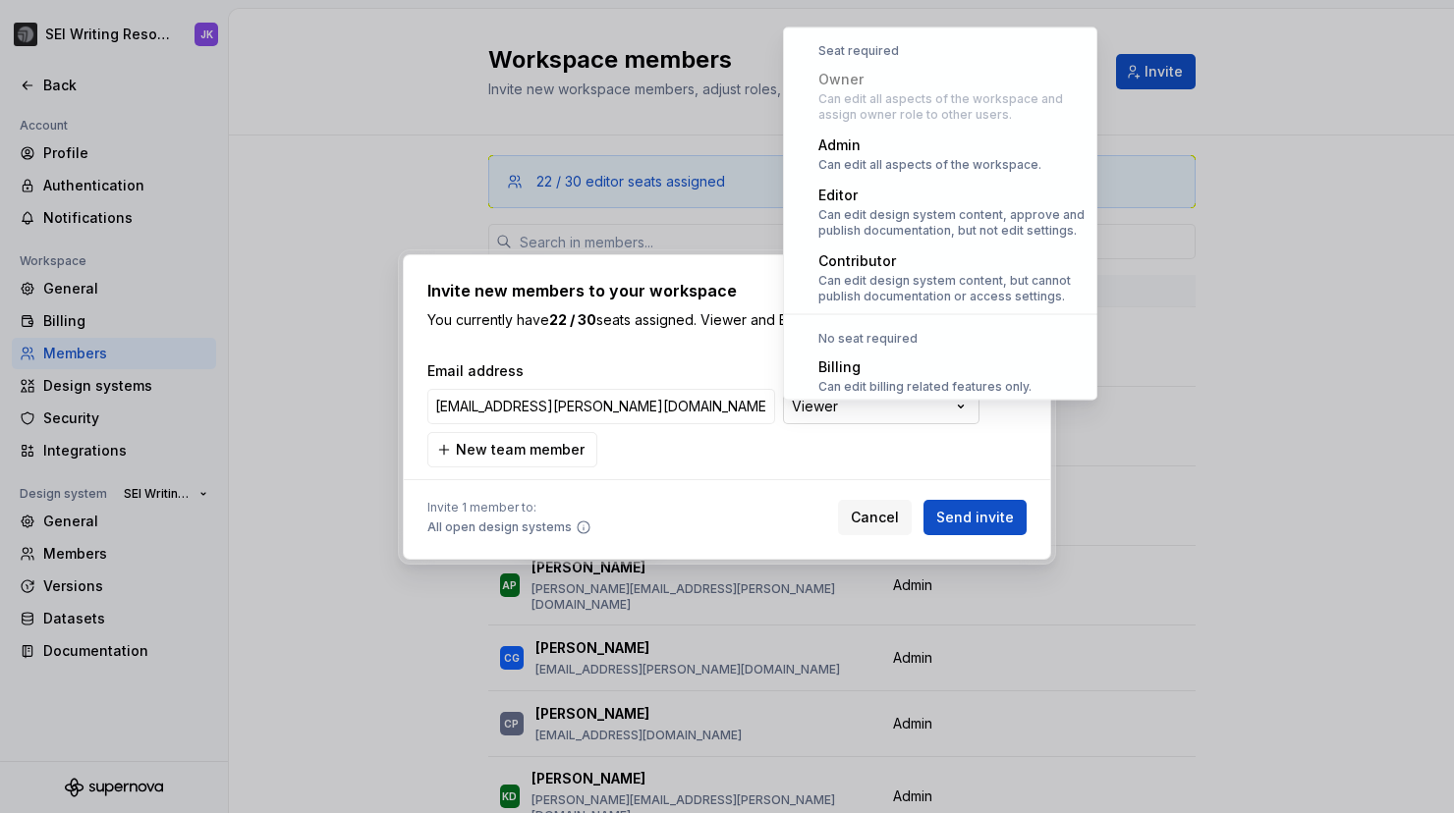
scroll to position [54, 0]
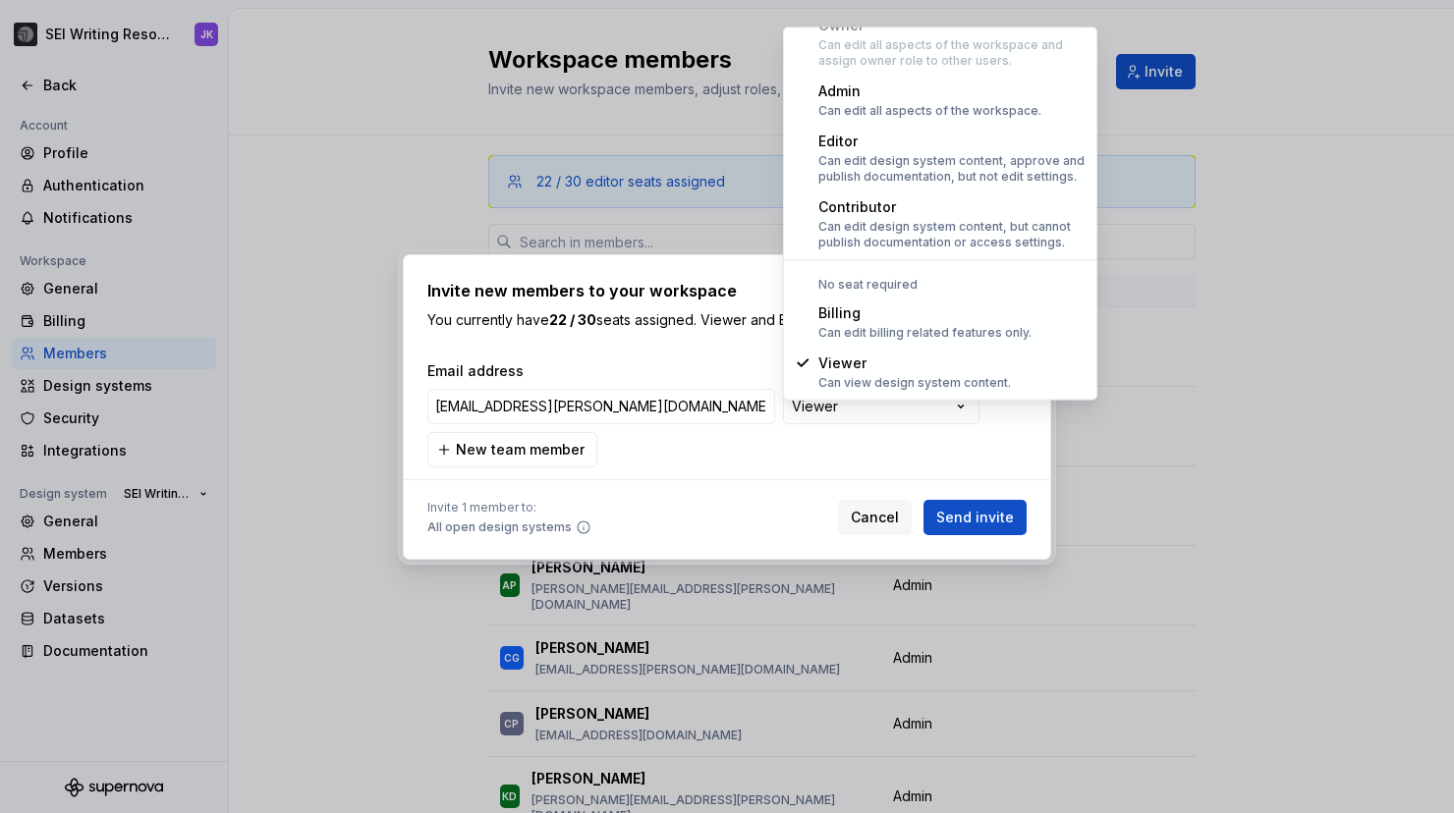
select select "*******"
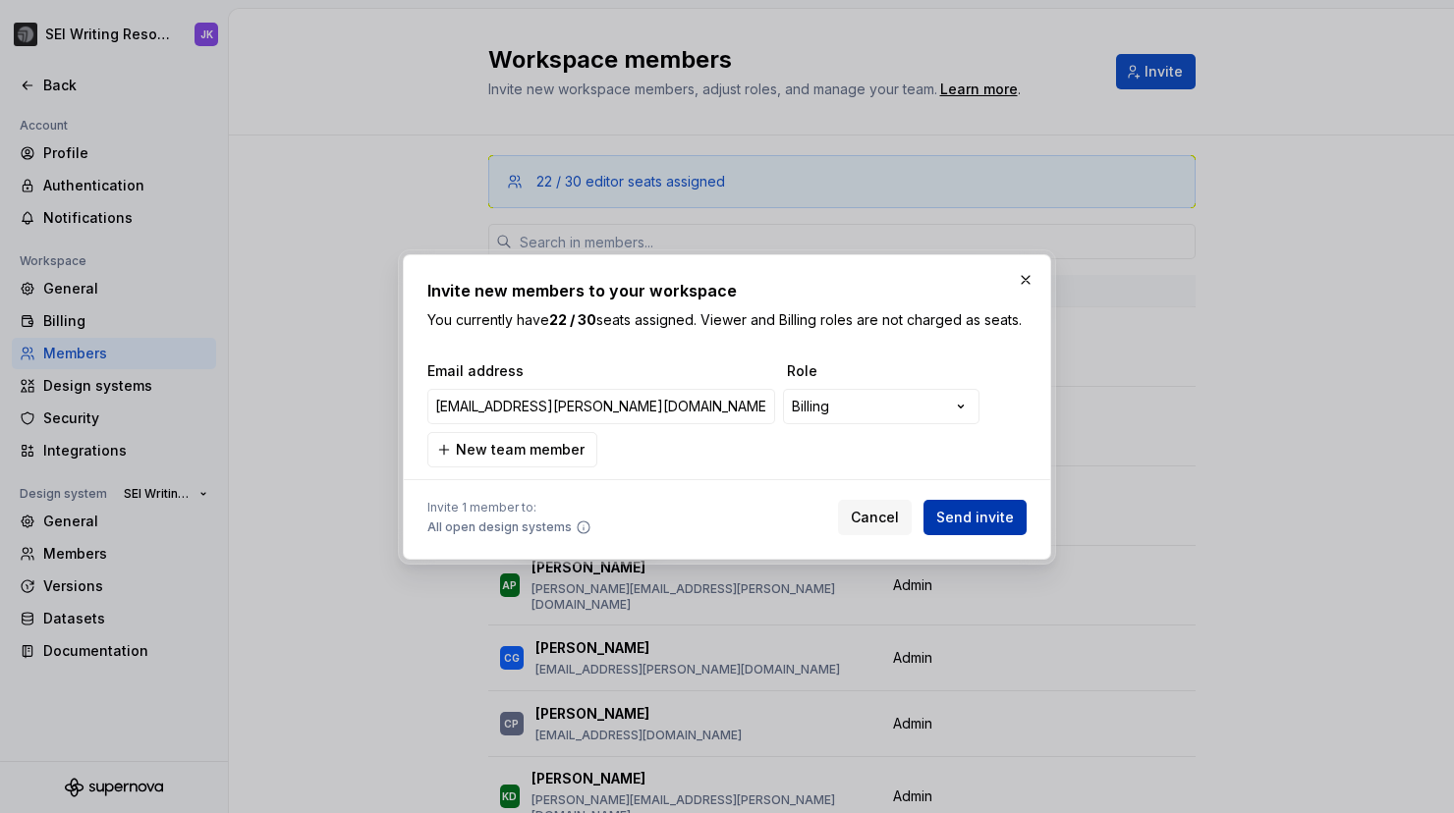
click at [968, 522] on span "Send invite" at bounding box center [975, 518] width 78 height 20
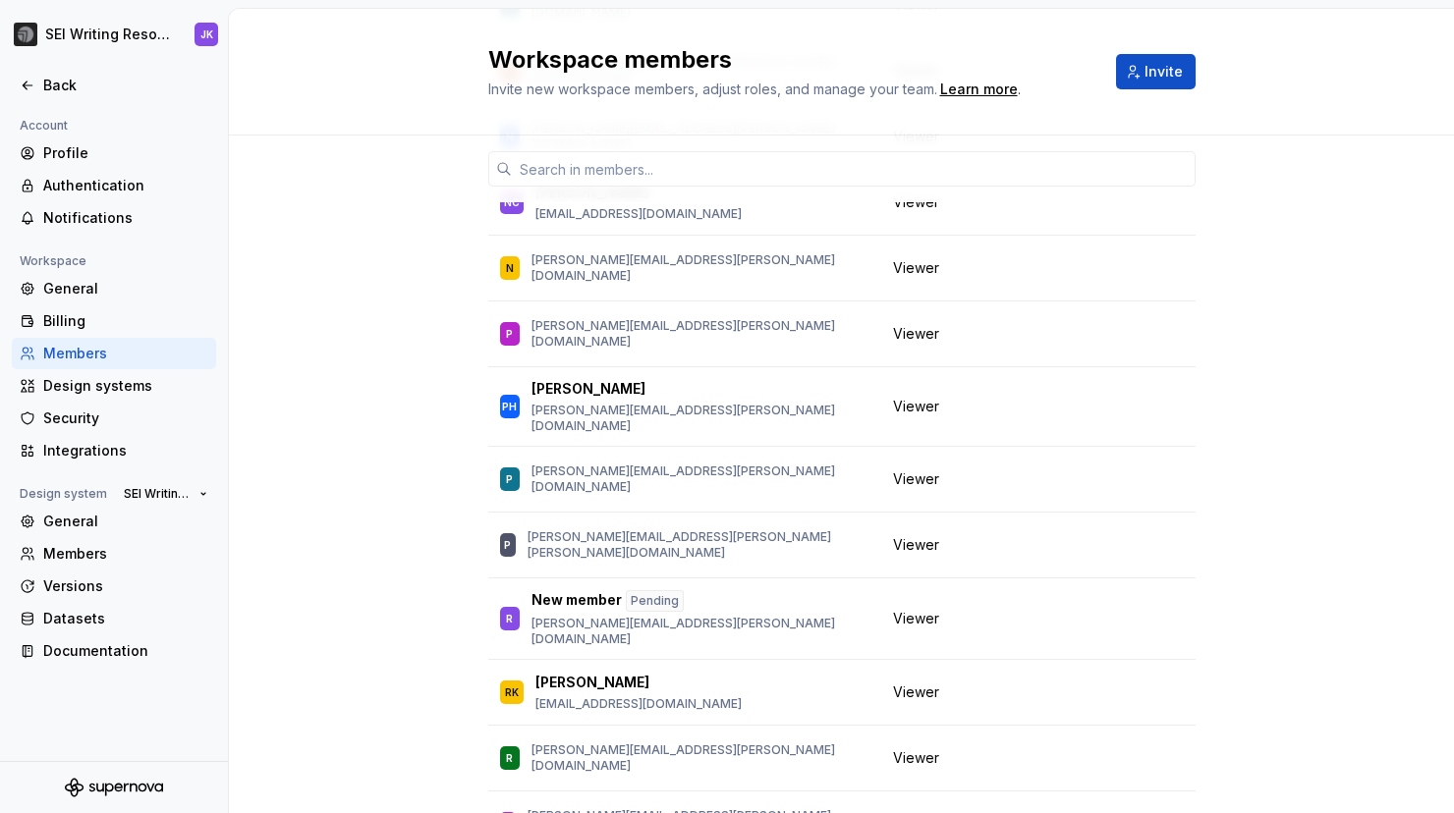
scroll to position [5493, 0]
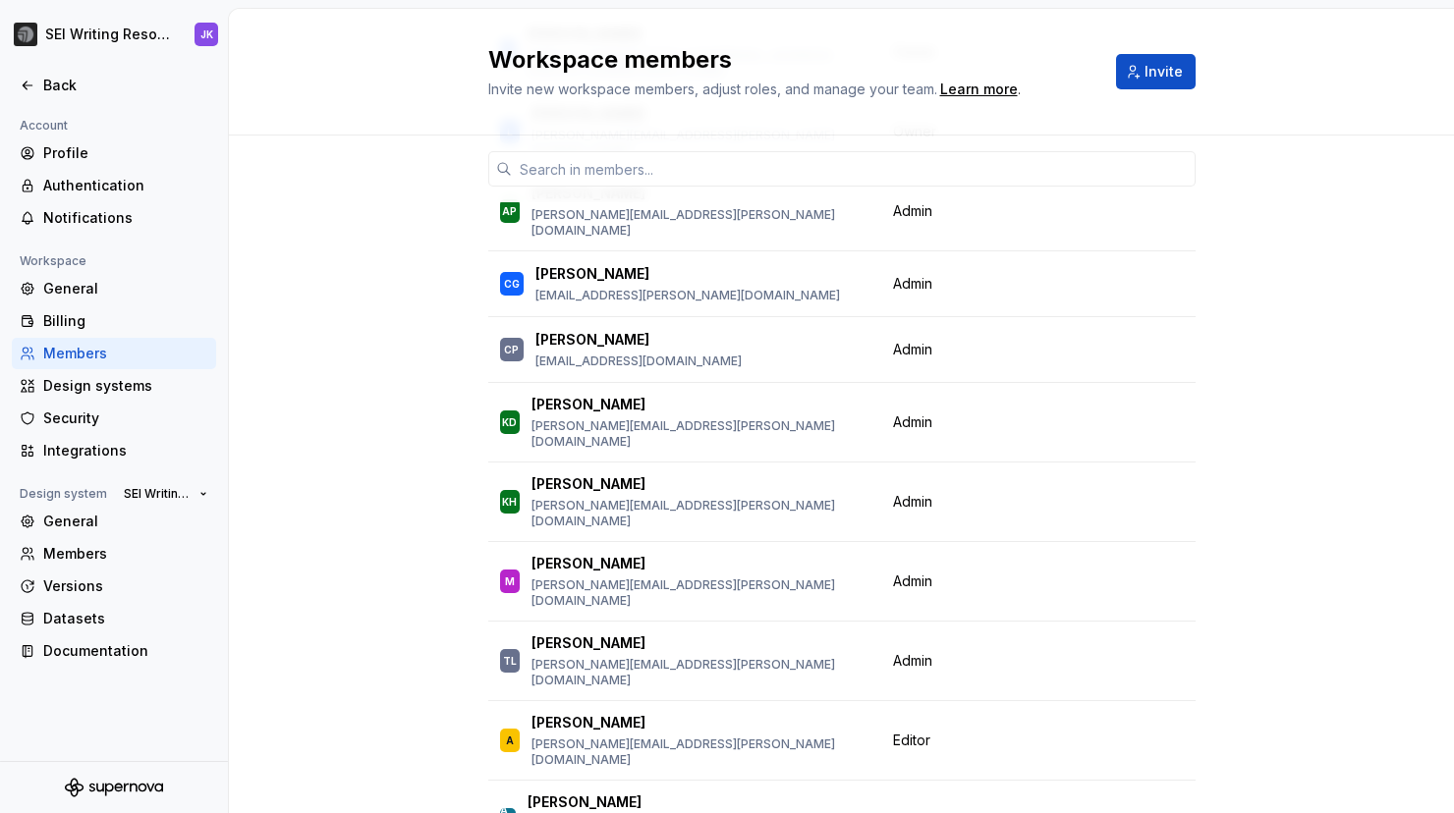
scroll to position [0, 0]
